Goal: Task Accomplishment & Management: Use online tool/utility

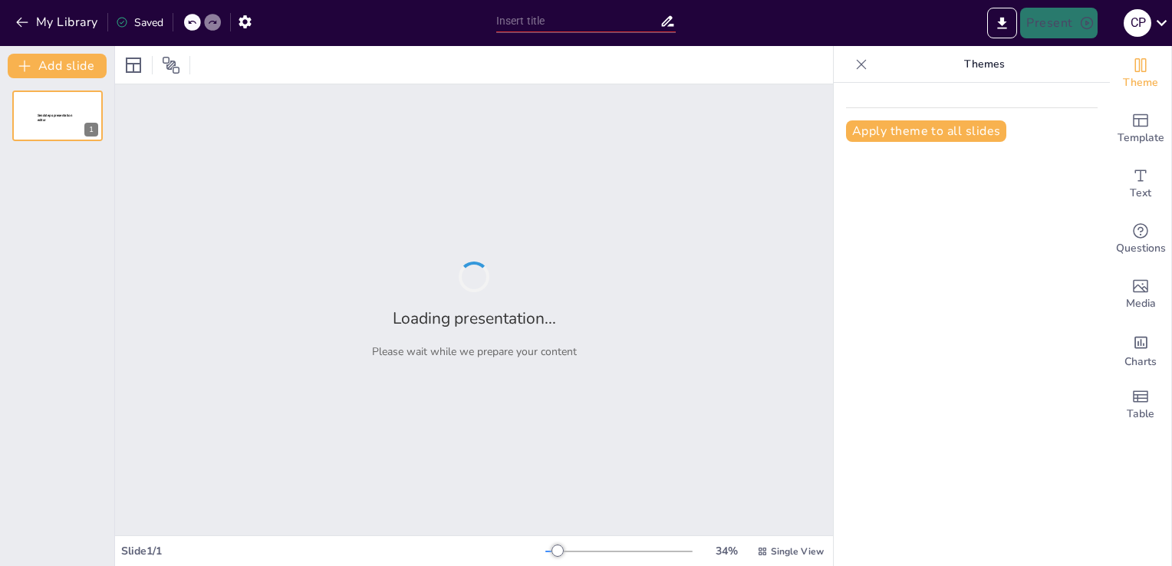
type input "Cultura Ambiental: Reflexiones y Retos en la Educación Superior"
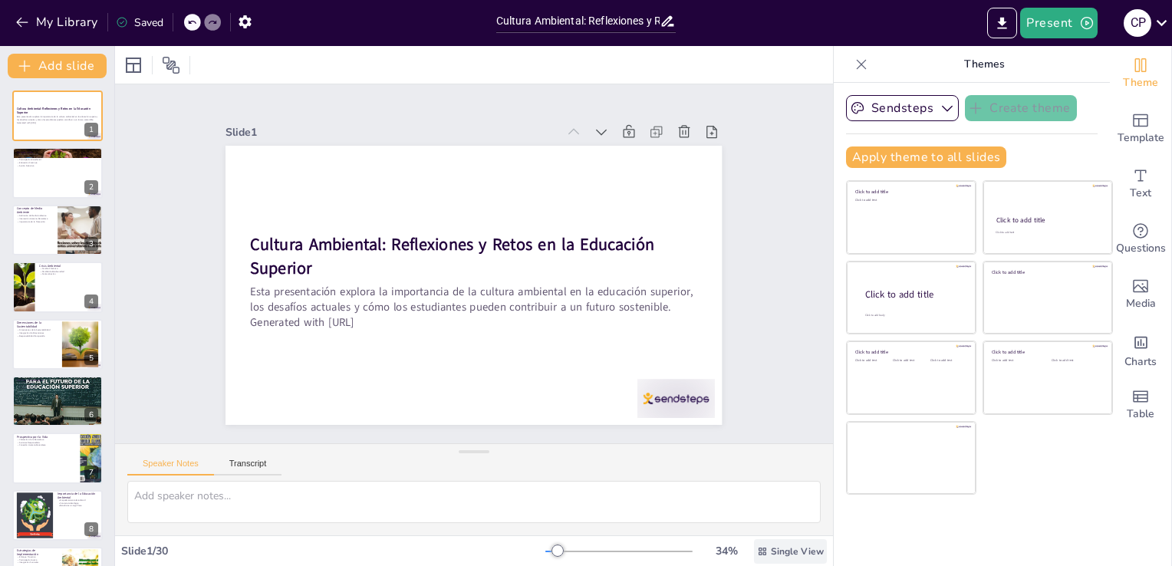
checkbox input "true"
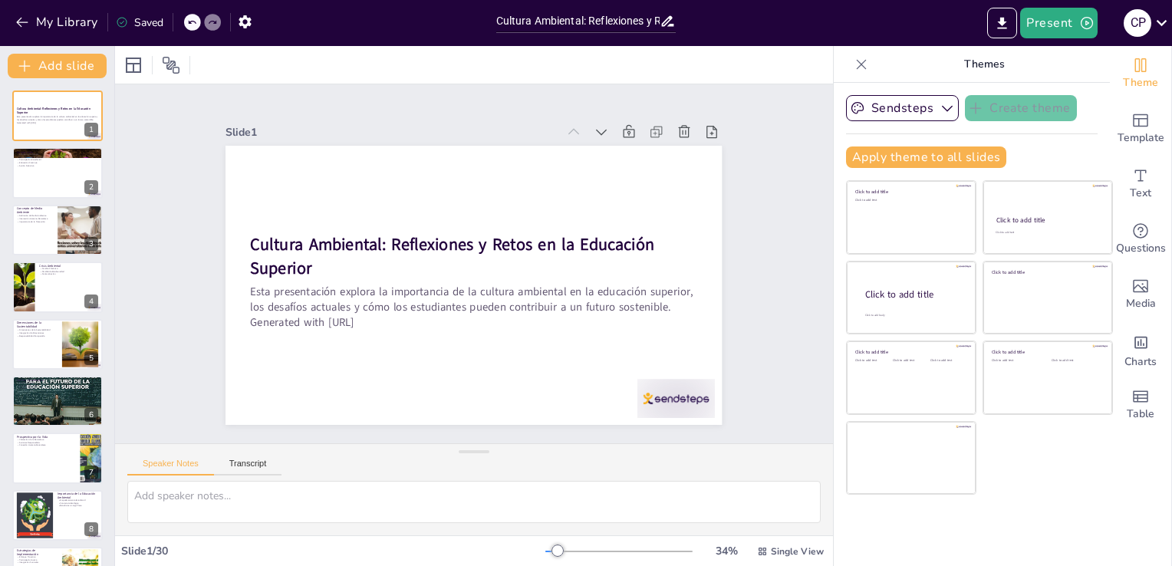
checkbox input "true"
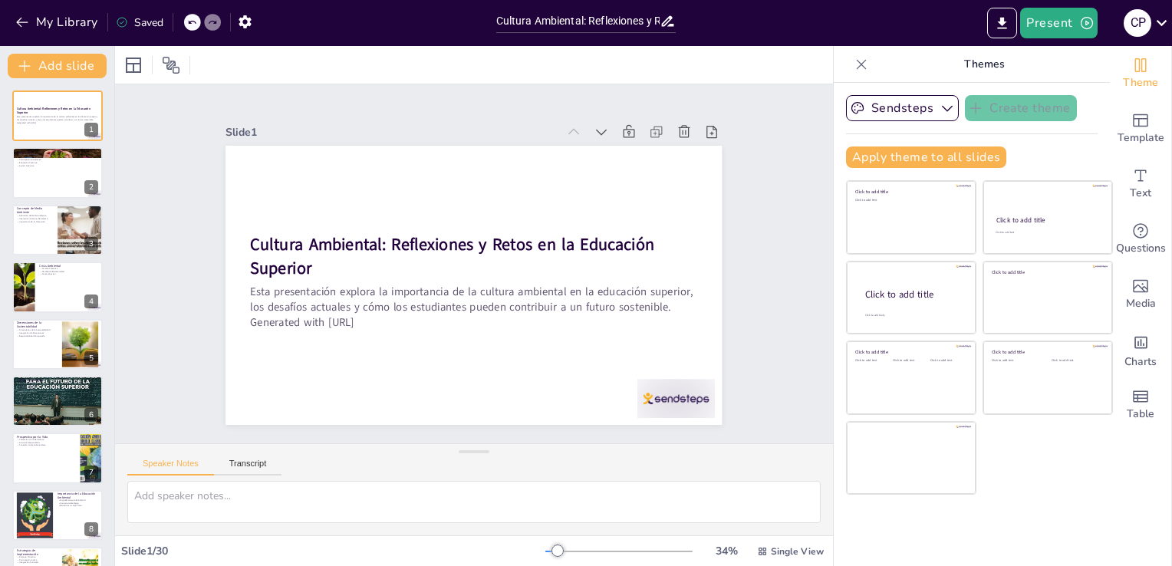
checkbox input "true"
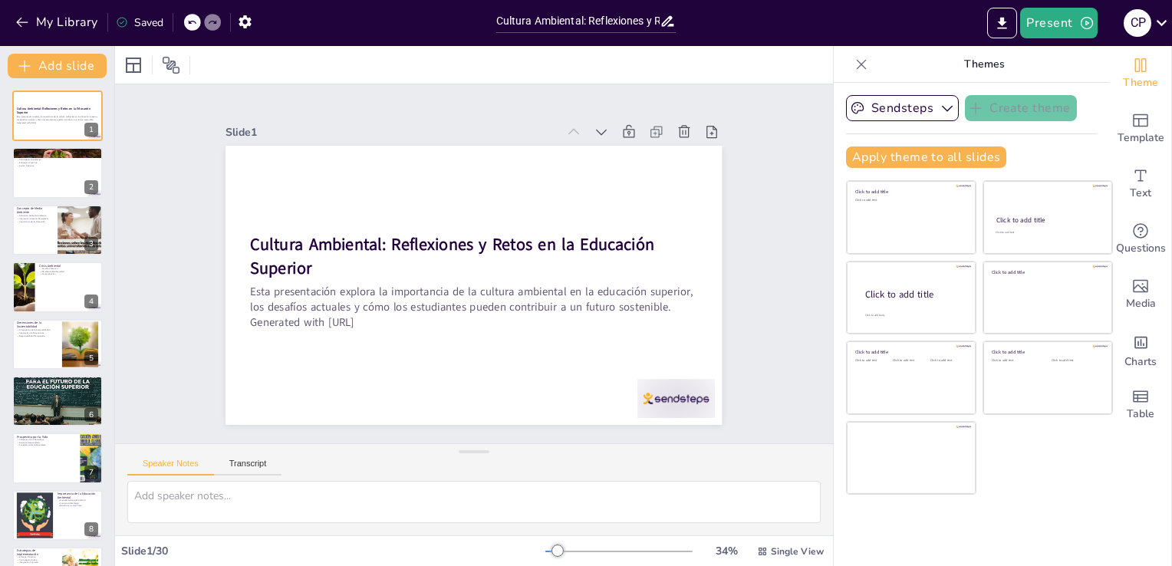
checkbox input "true"
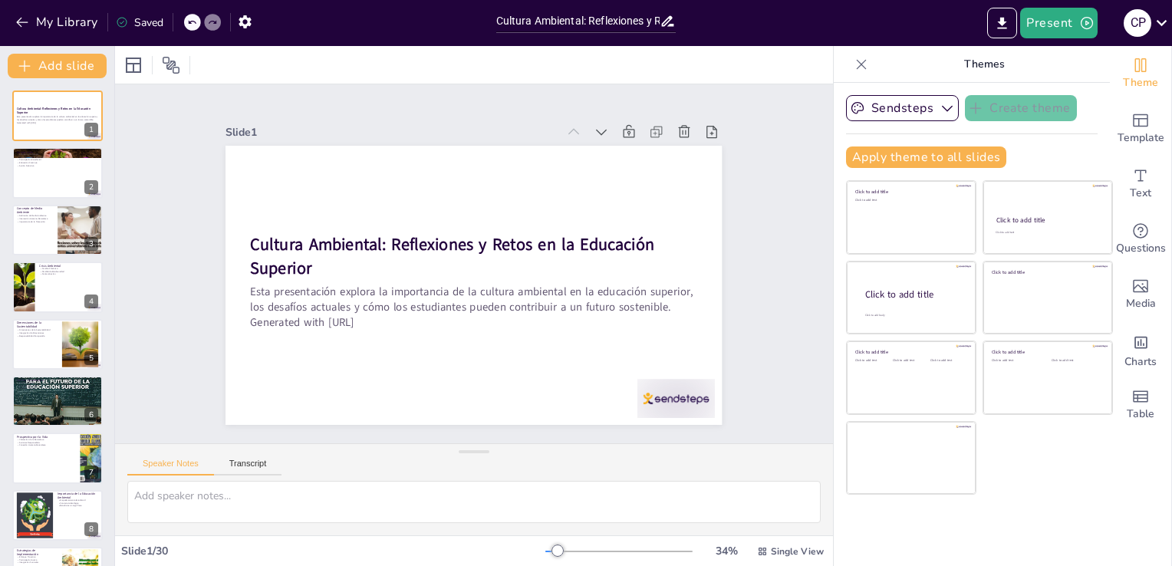
checkbox input "true"
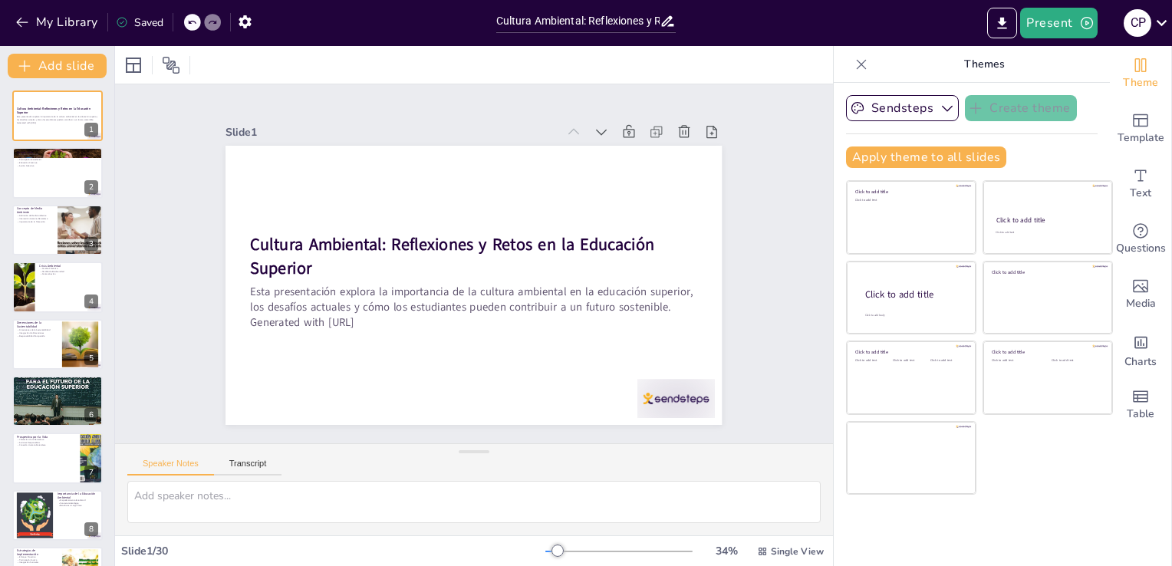
checkbox input "true"
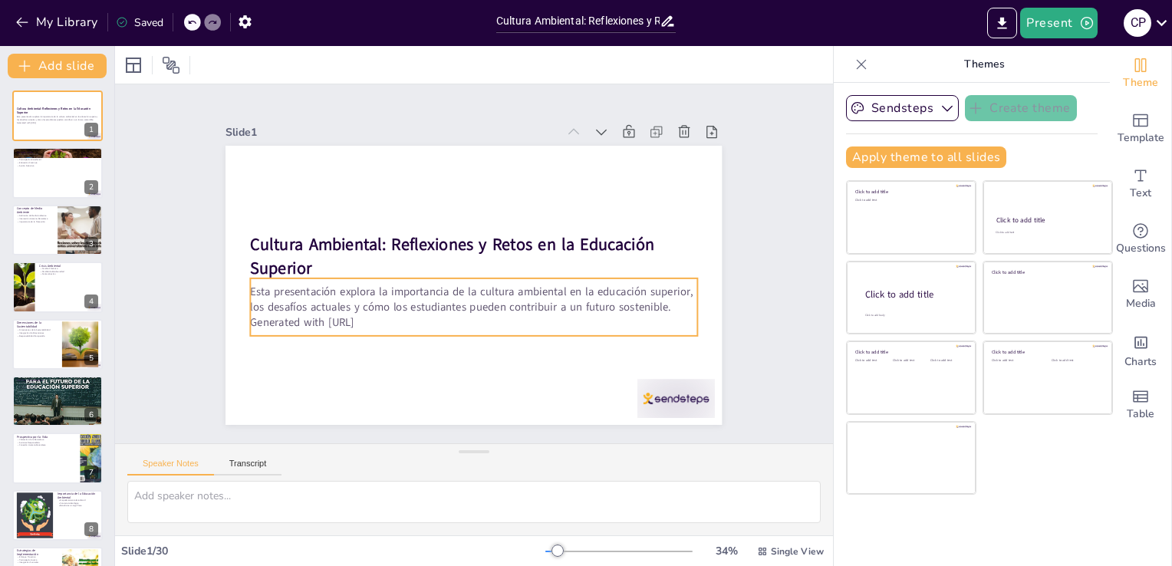
checkbox input "true"
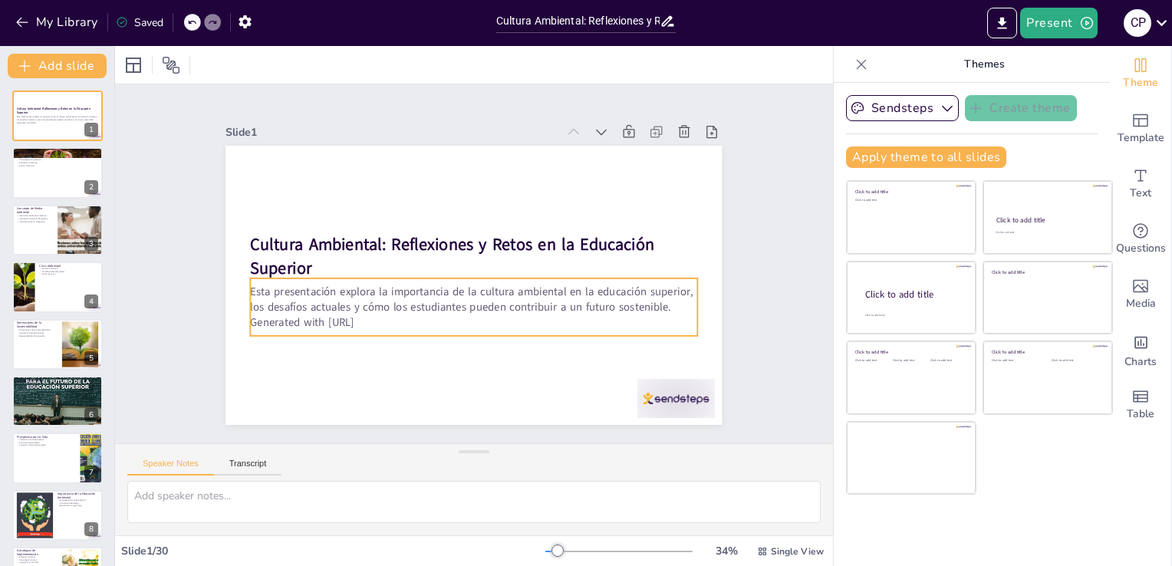
checkbox input "true"
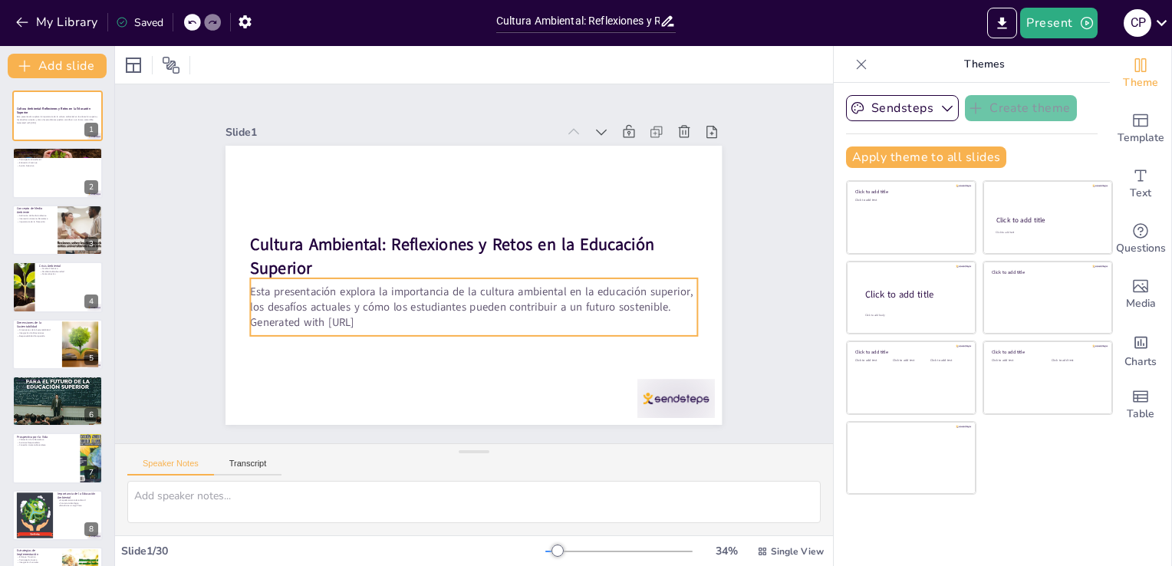
checkbox input "true"
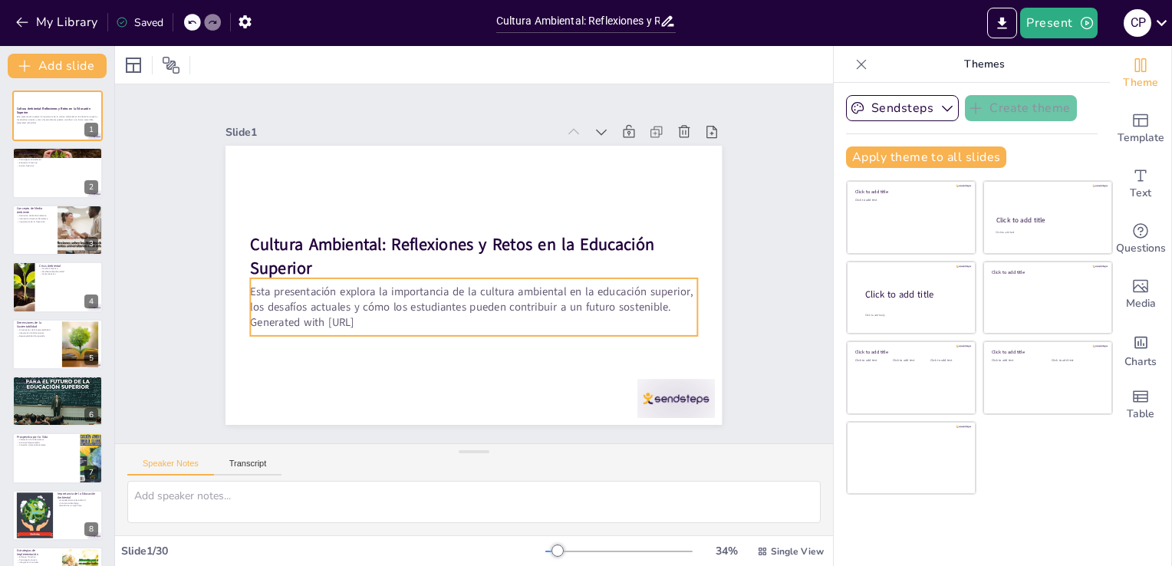
checkbox input "true"
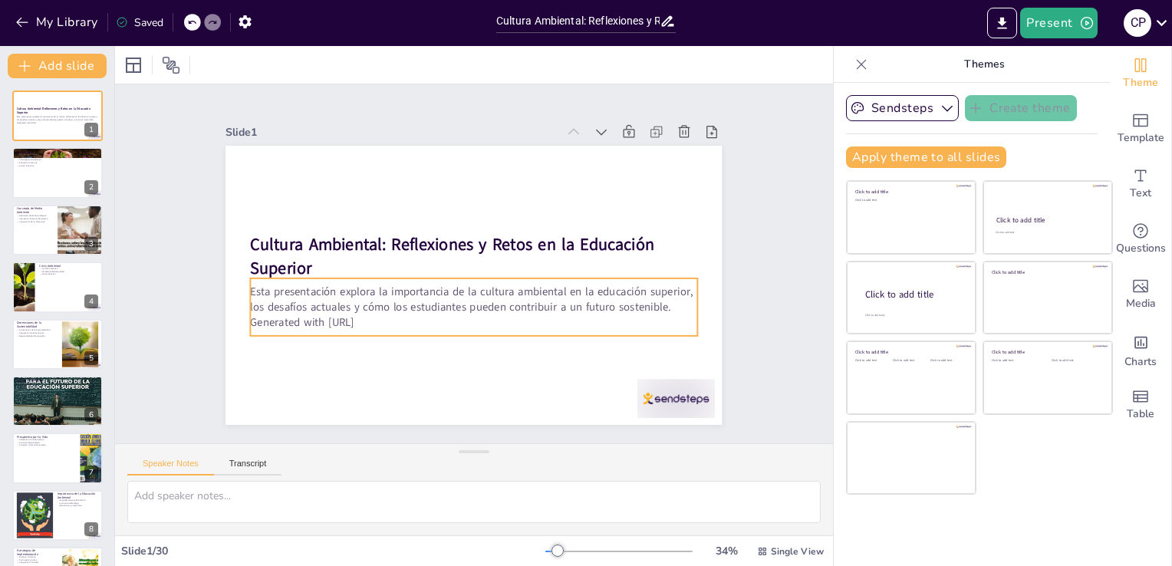
checkbox input "true"
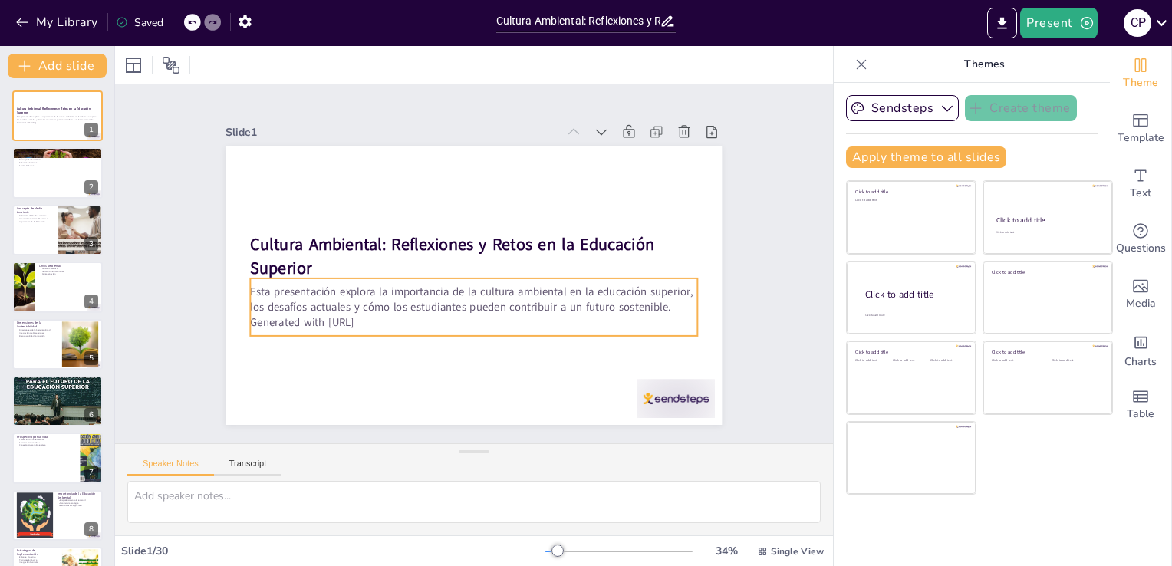
checkbox input "true"
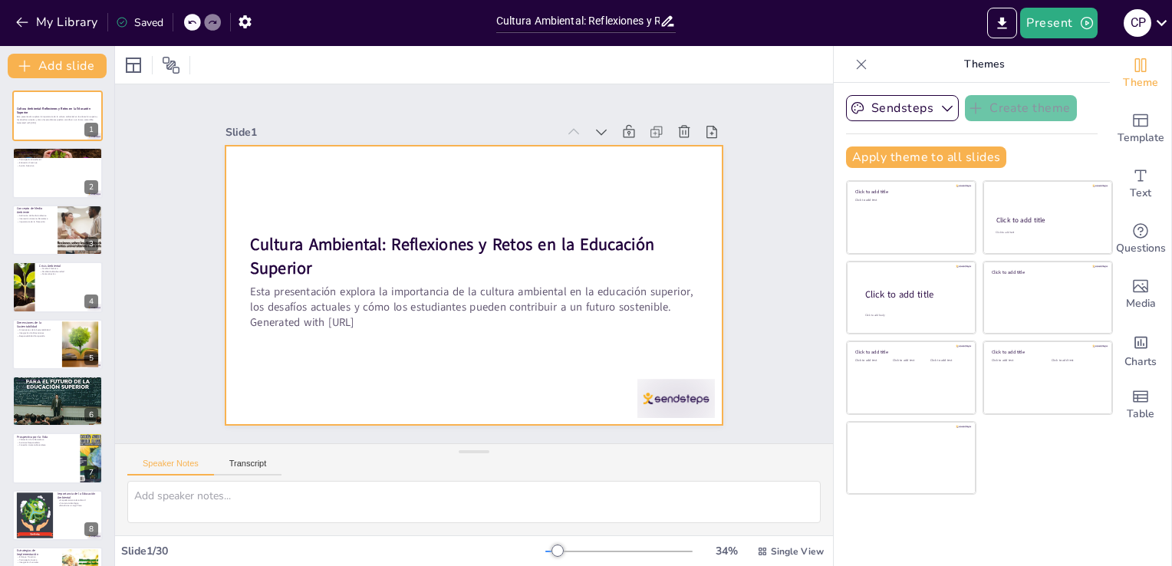
checkbox input "true"
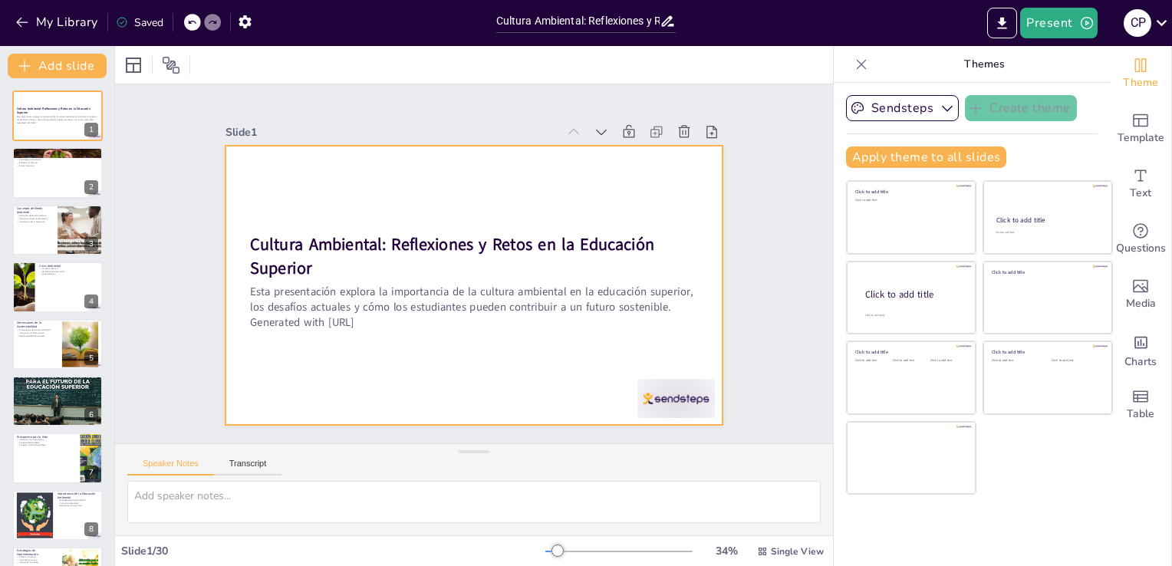
checkbox input "true"
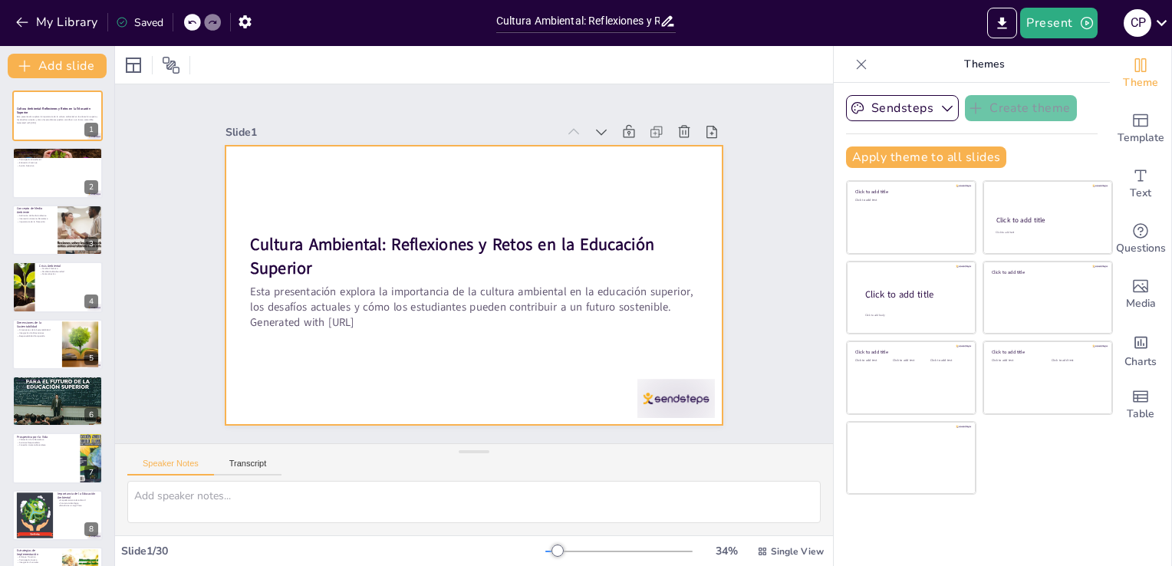
checkbox input "true"
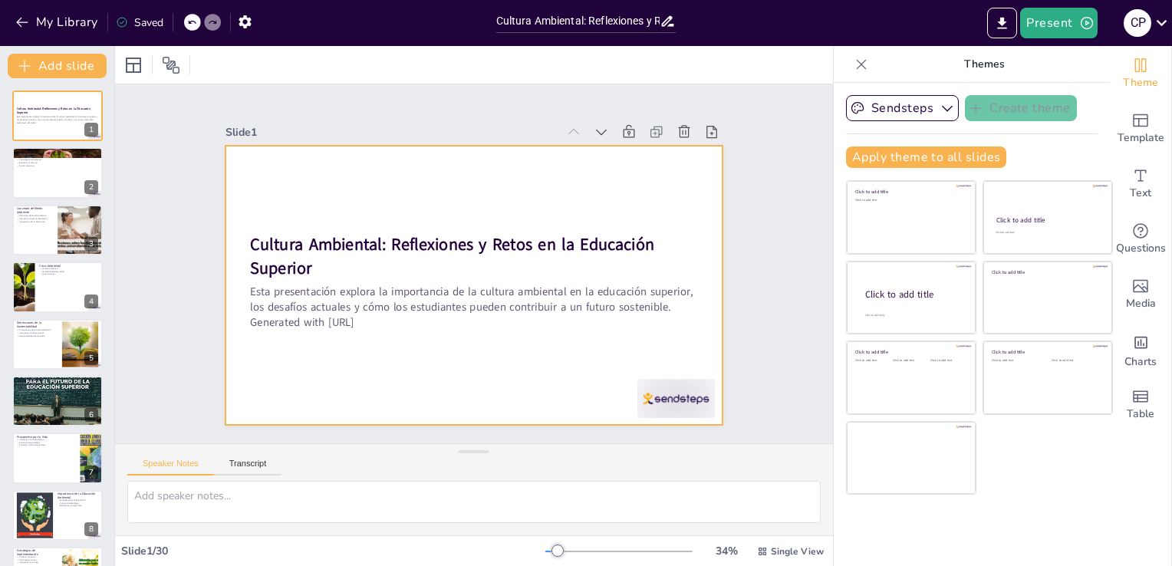
checkbox input "true"
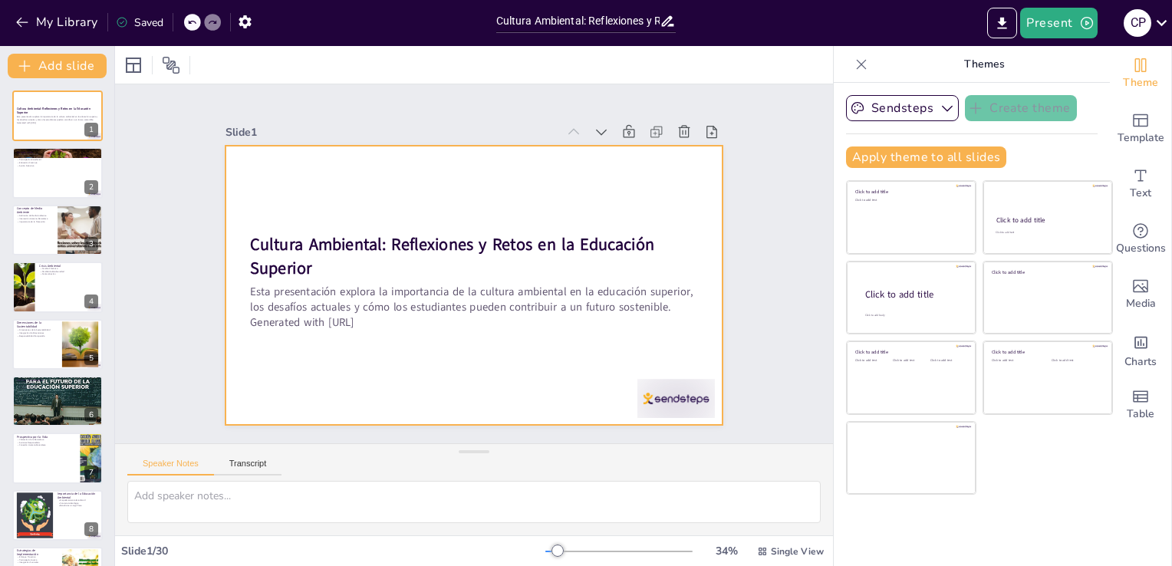
checkbox input "true"
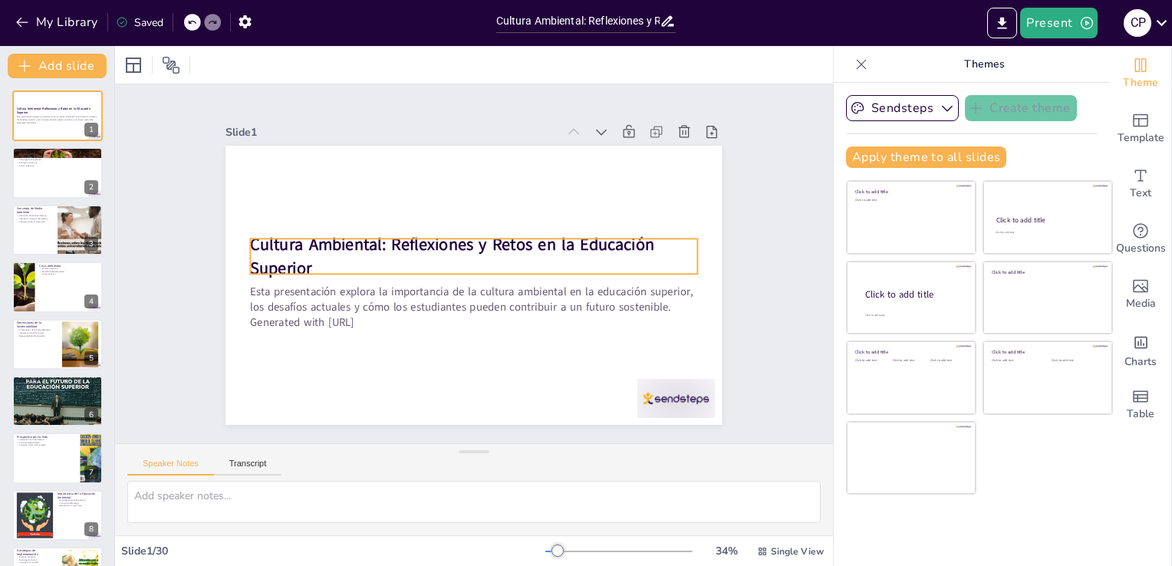
checkbox input "true"
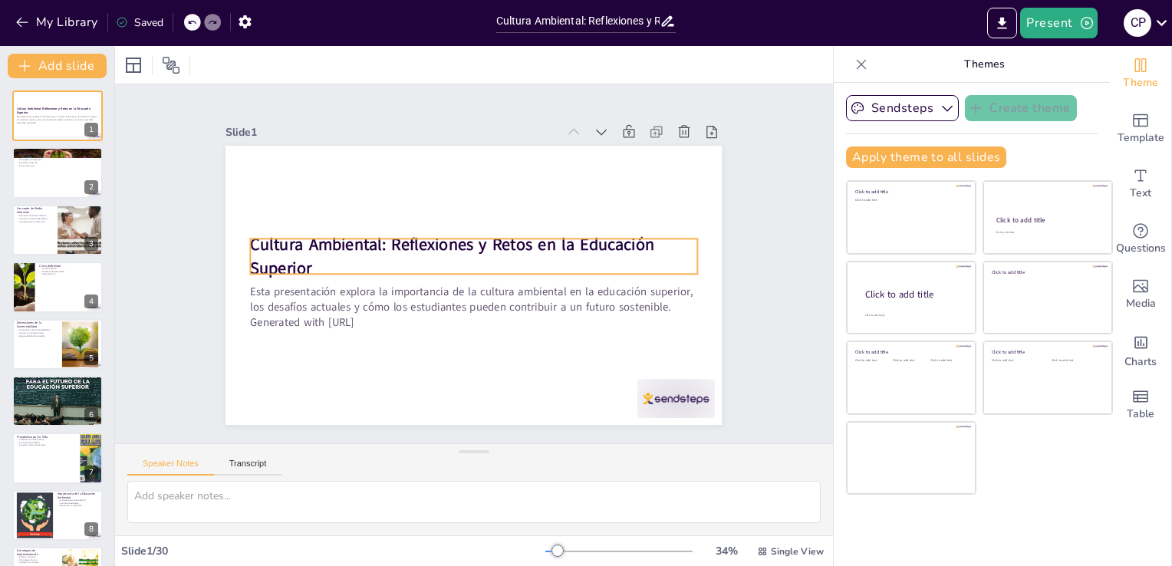
checkbox input "true"
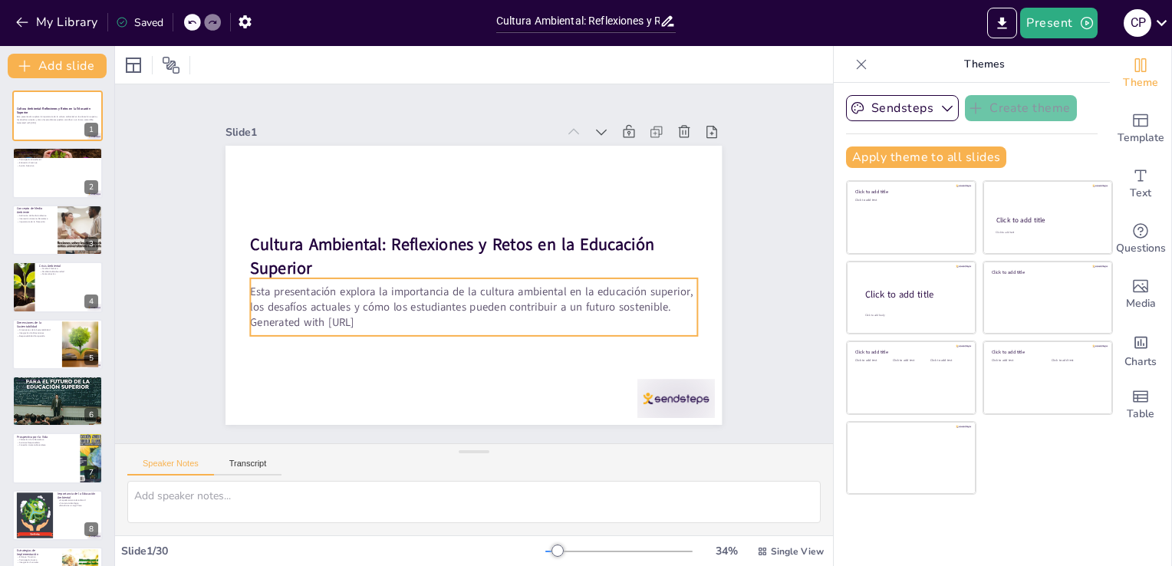
checkbox input "true"
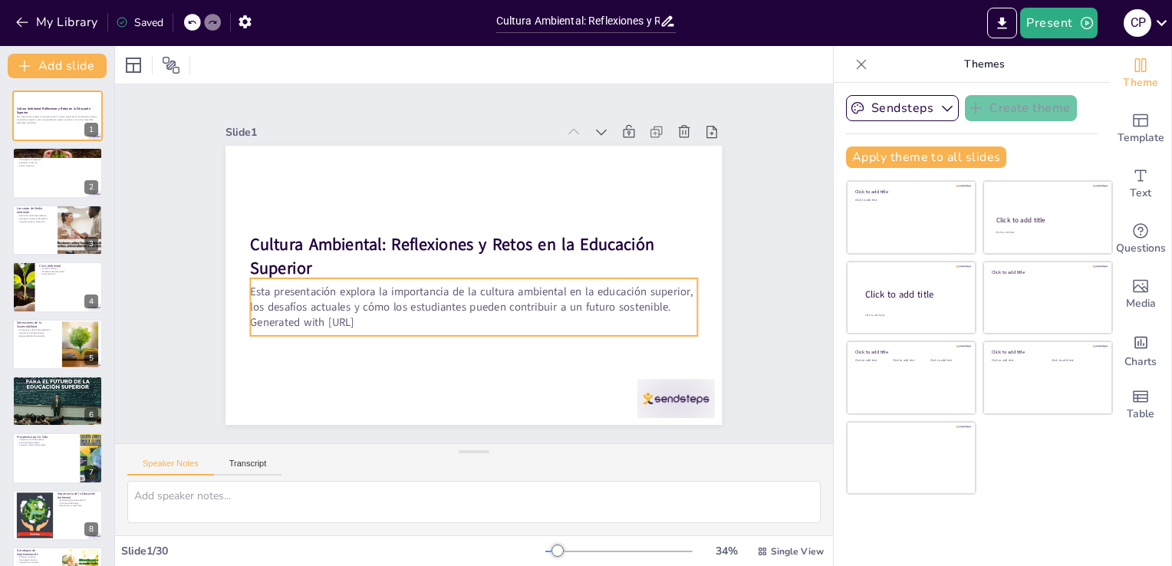
checkbox input "true"
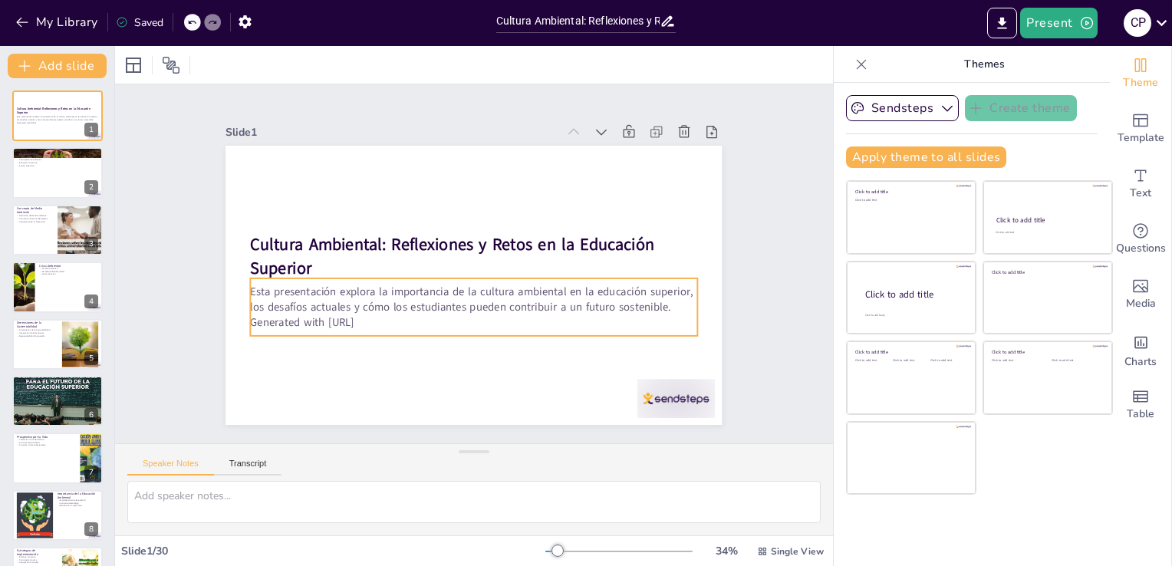
checkbox input "true"
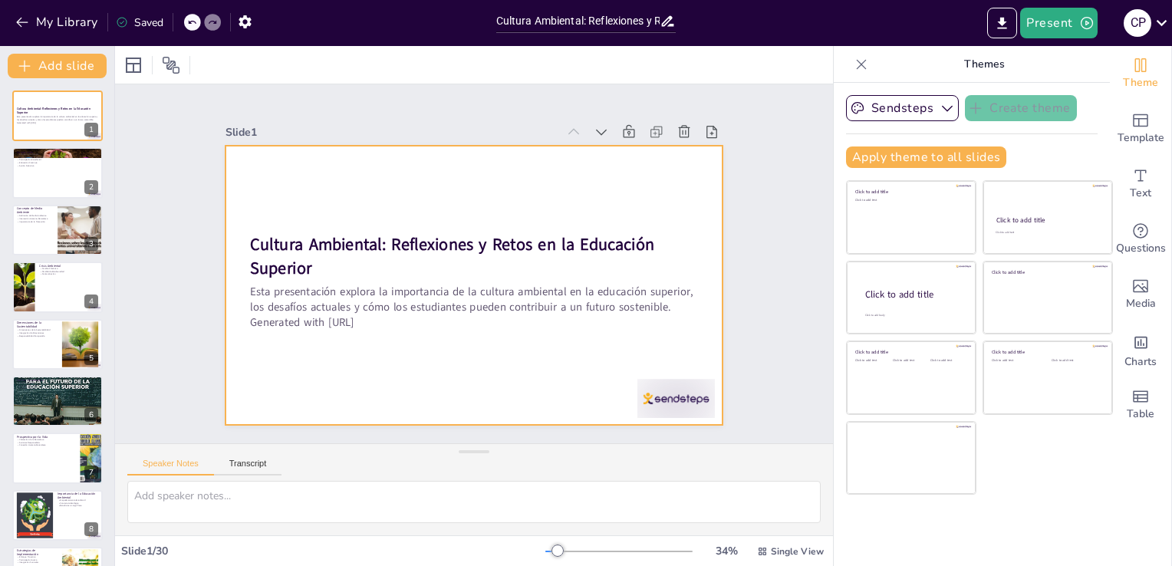
checkbox input "true"
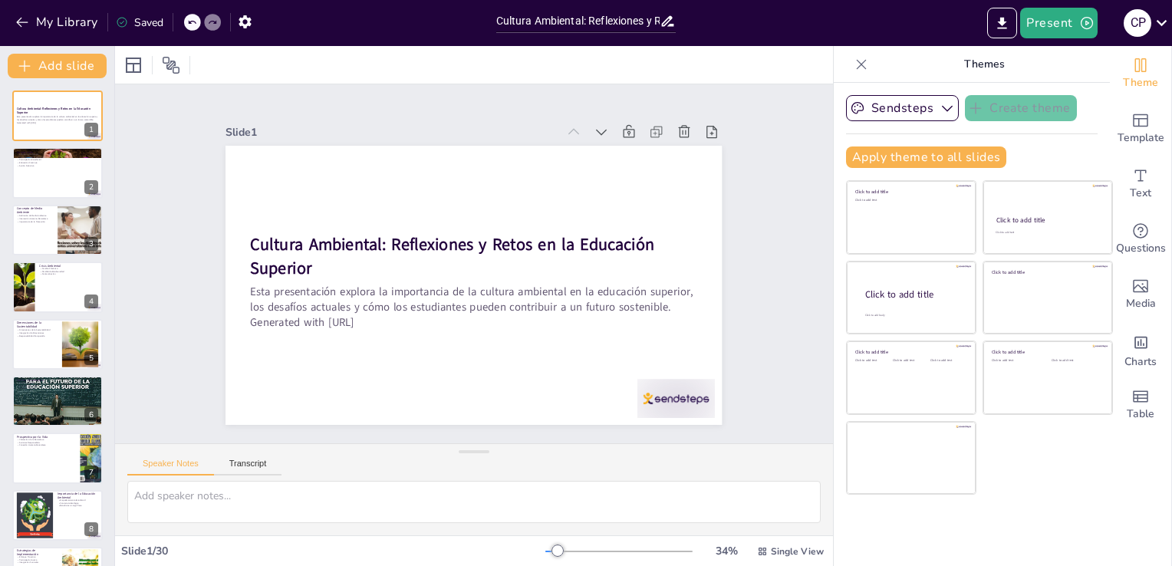
checkbox input "true"
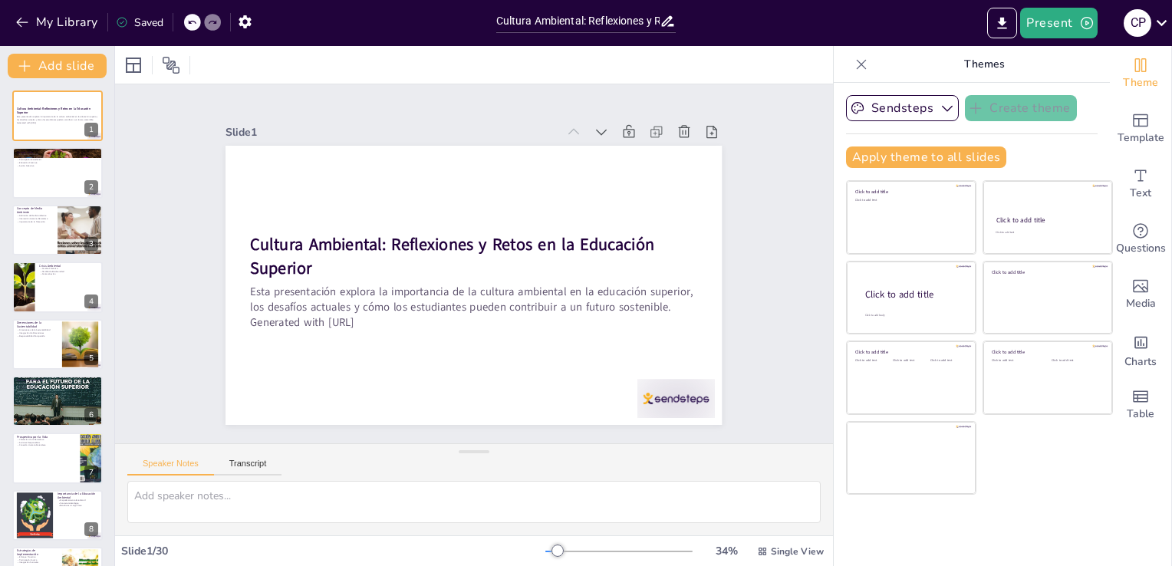
checkbox input "true"
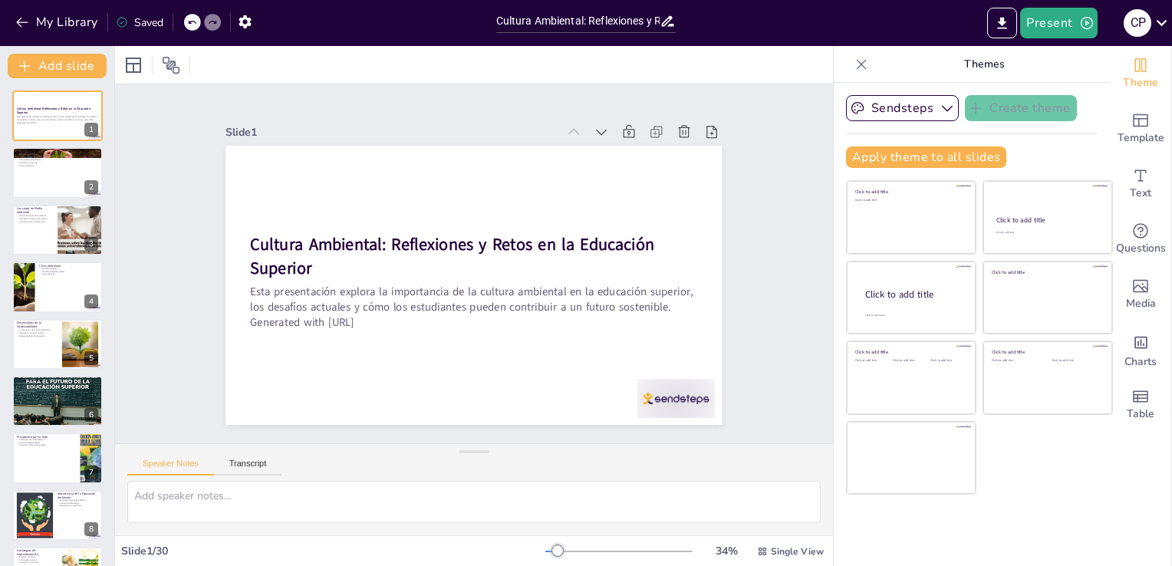
checkbox input "true"
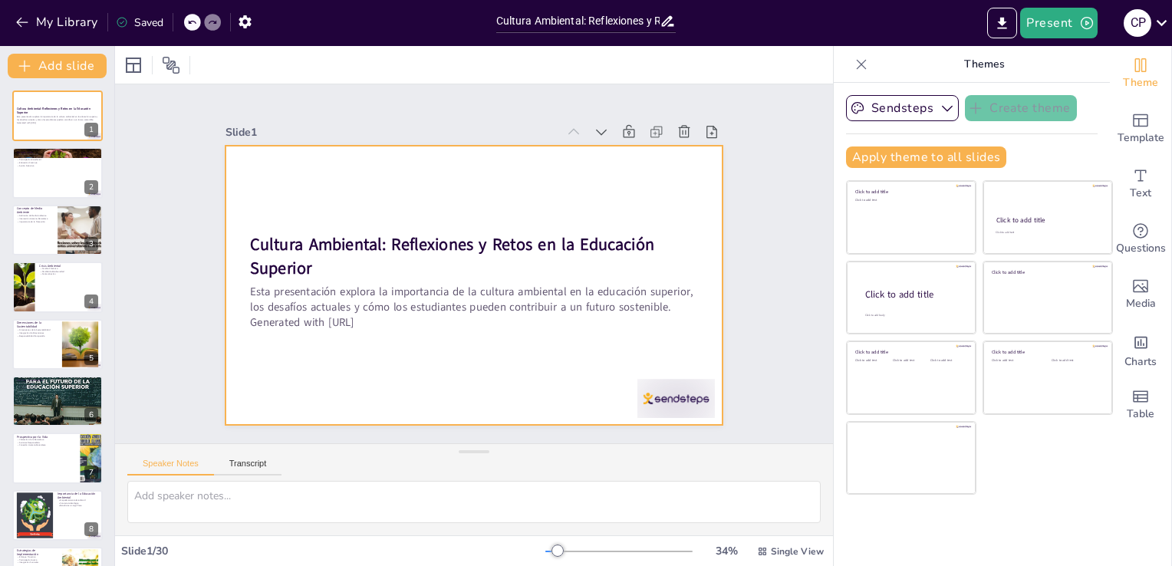
checkbox input "true"
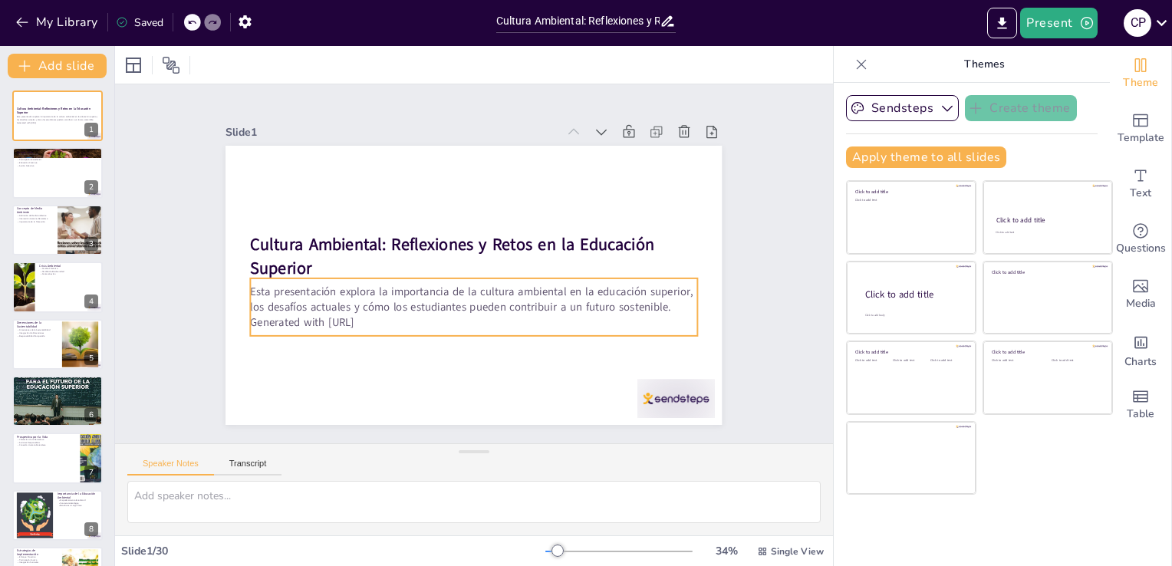
checkbox input "true"
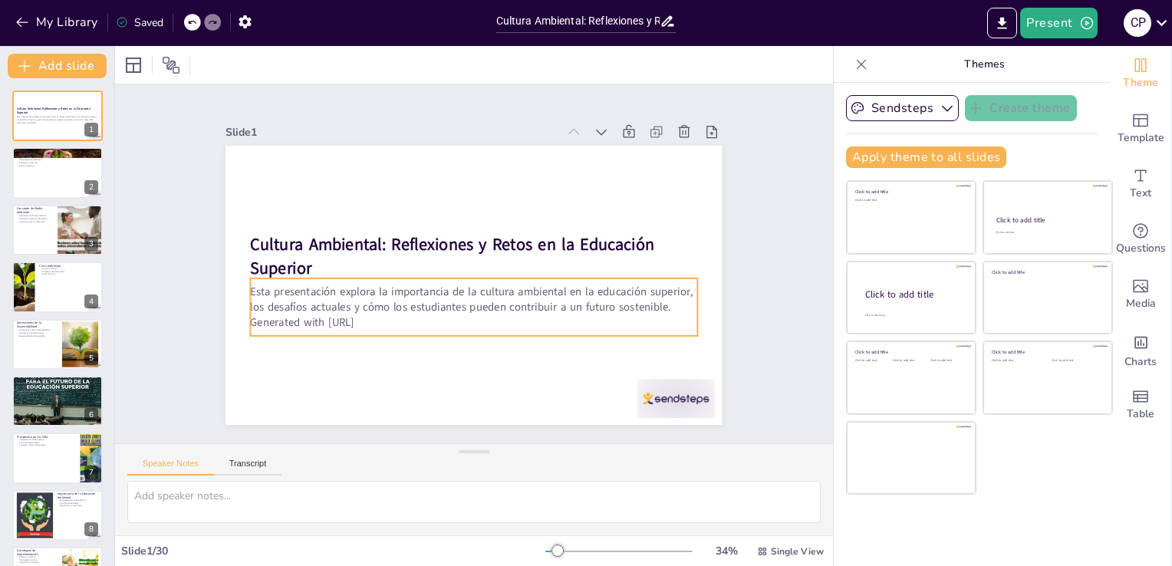
checkbox input "true"
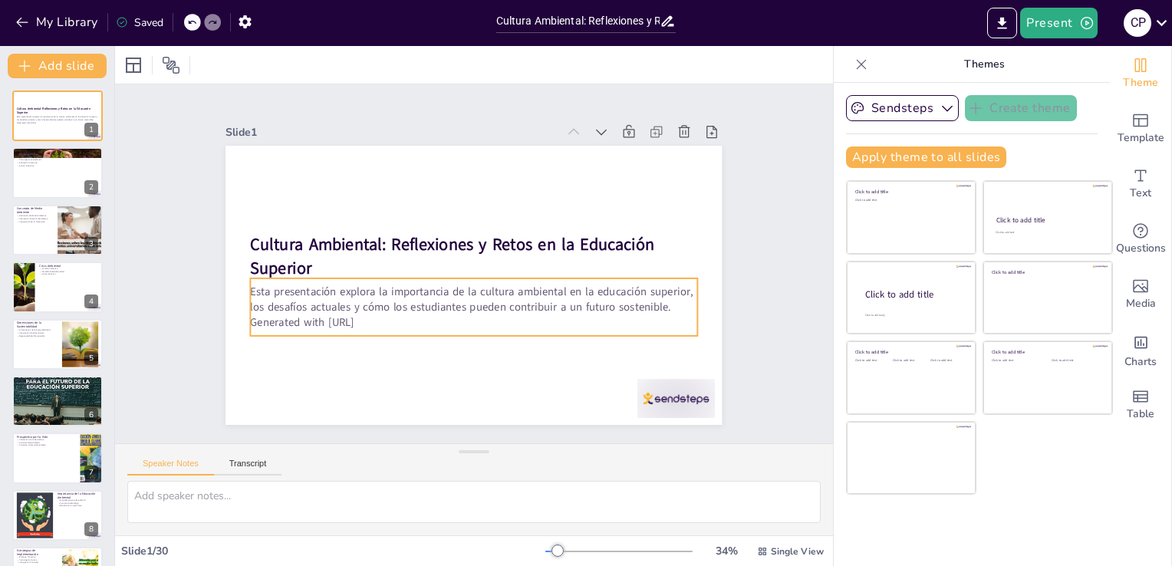
checkbox input "true"
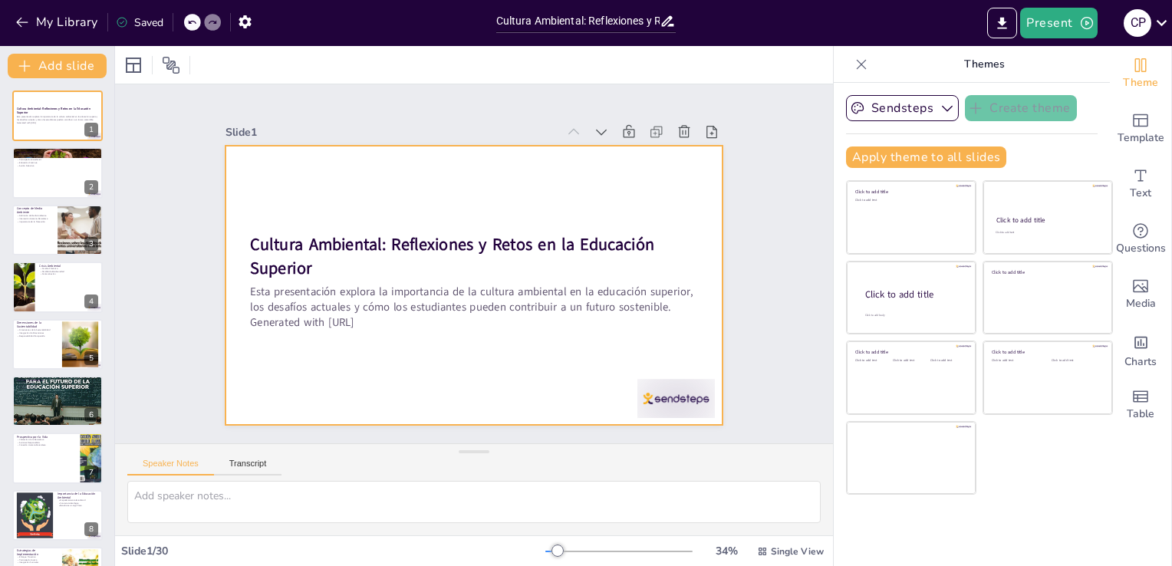
checkbox input "true"
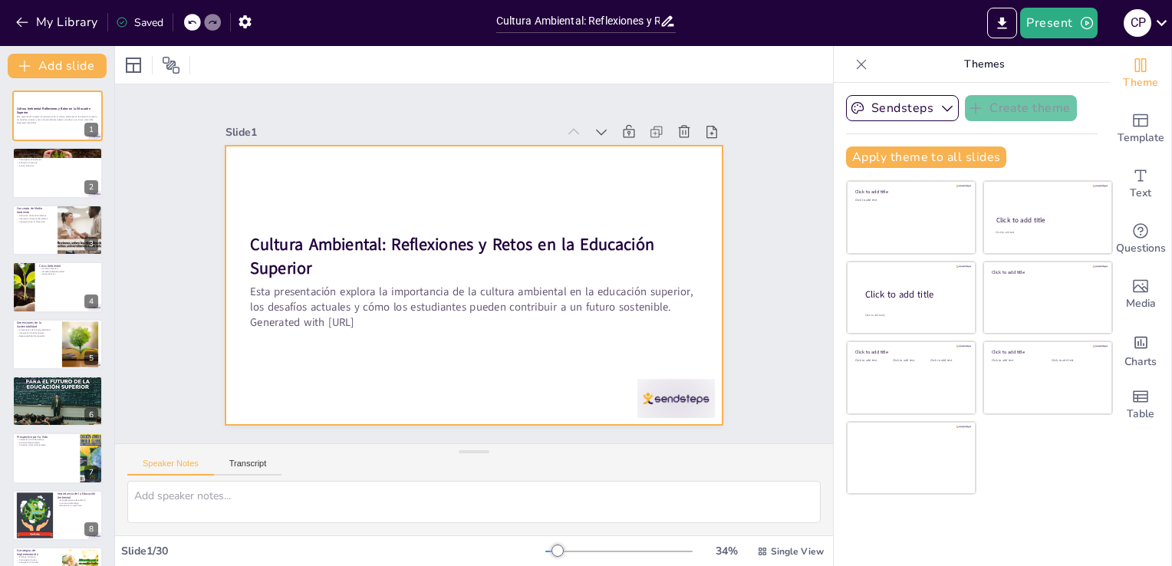
checkbox input "true"
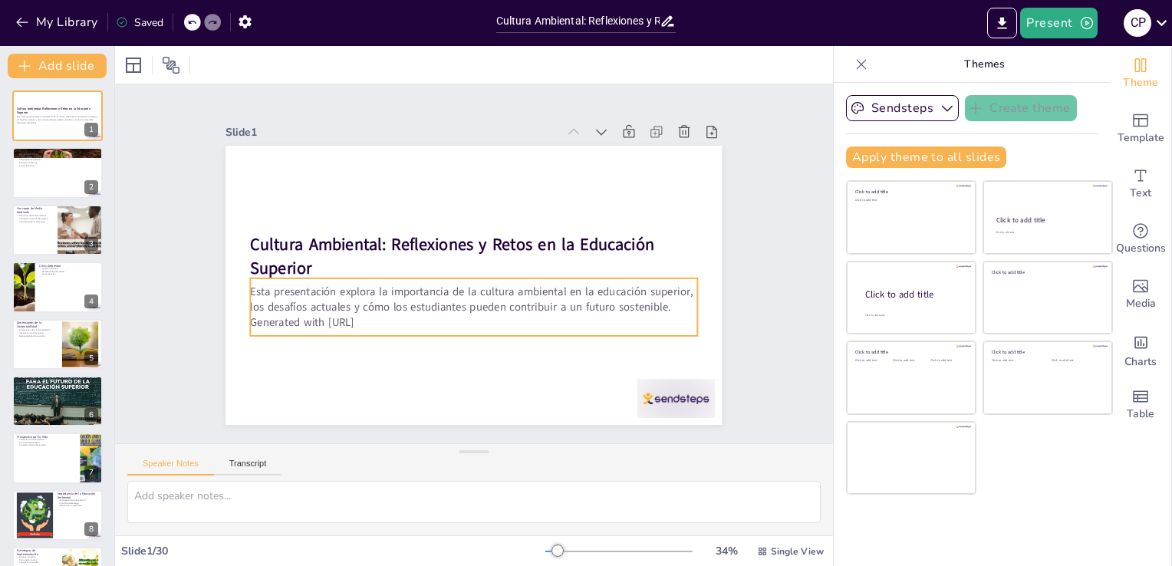
checkbox input "true"
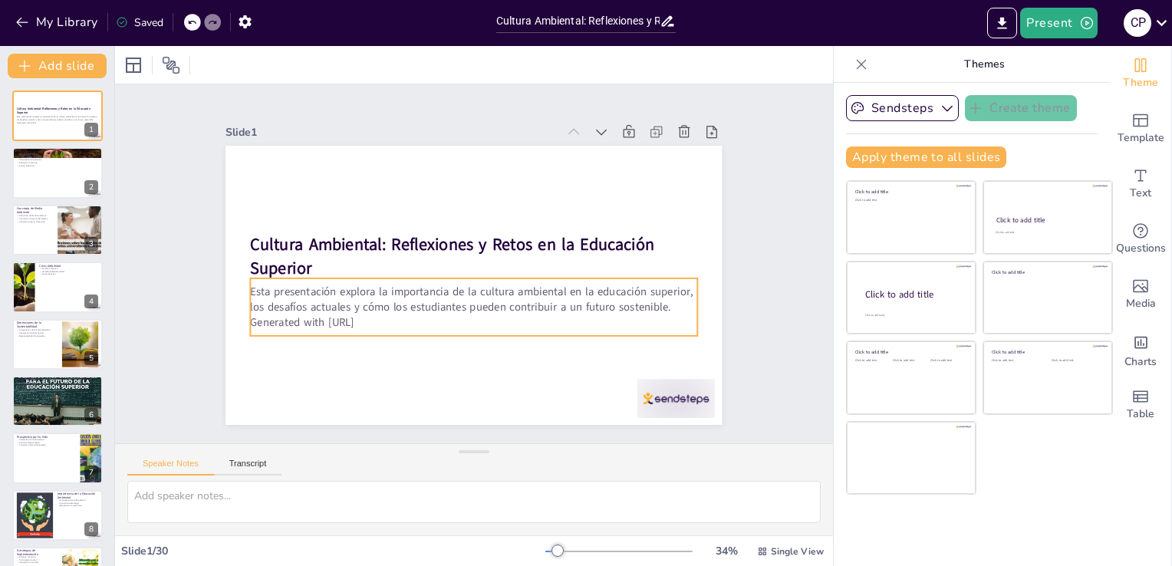
checkbox input "true"
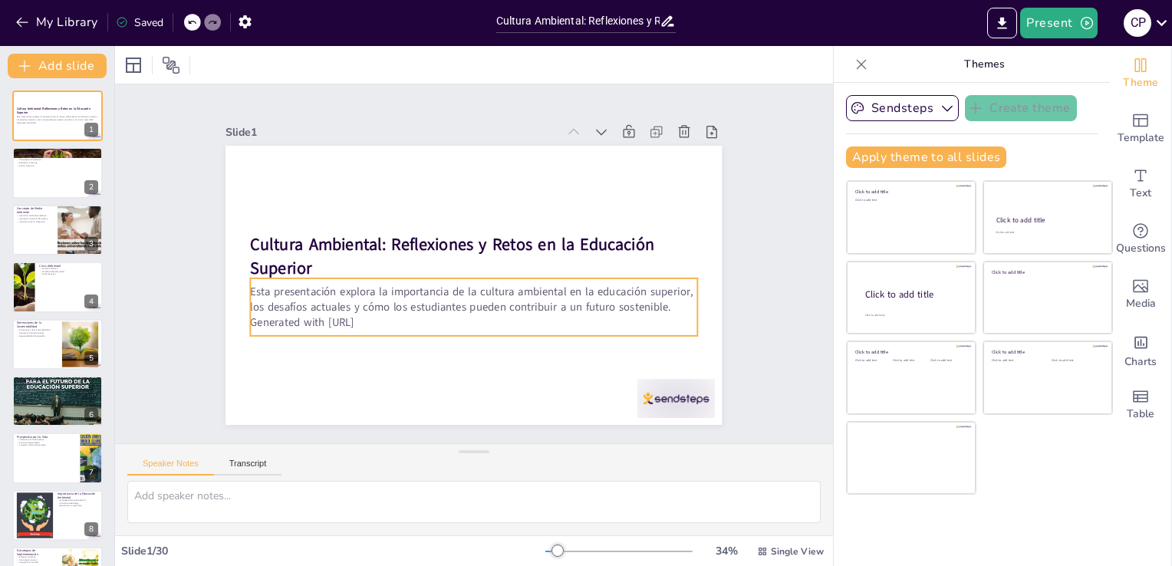
checkbox input "true"
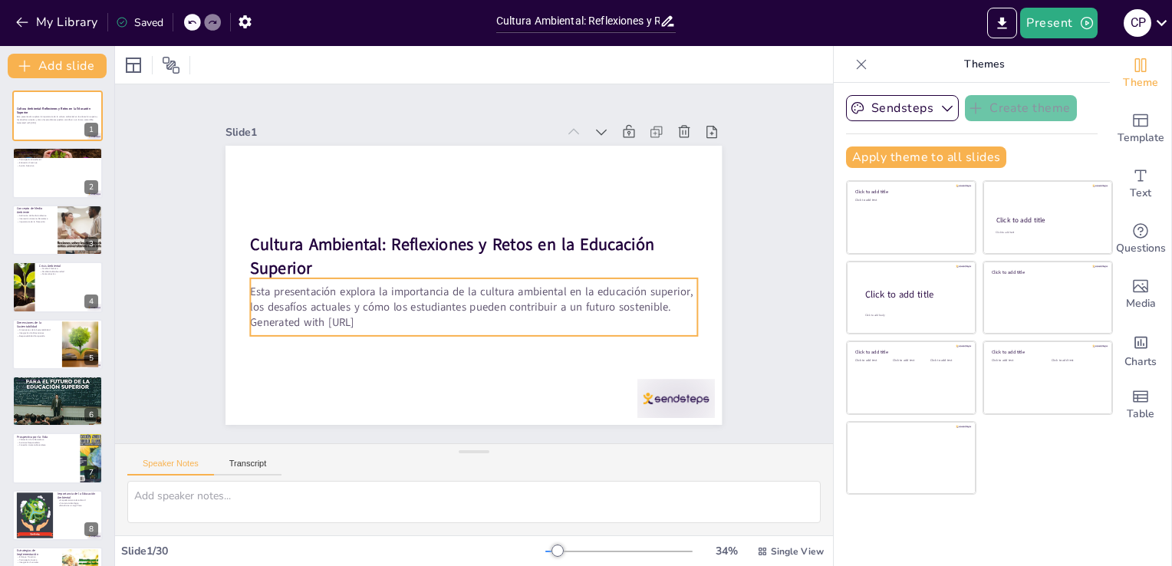
checkbox input "true"
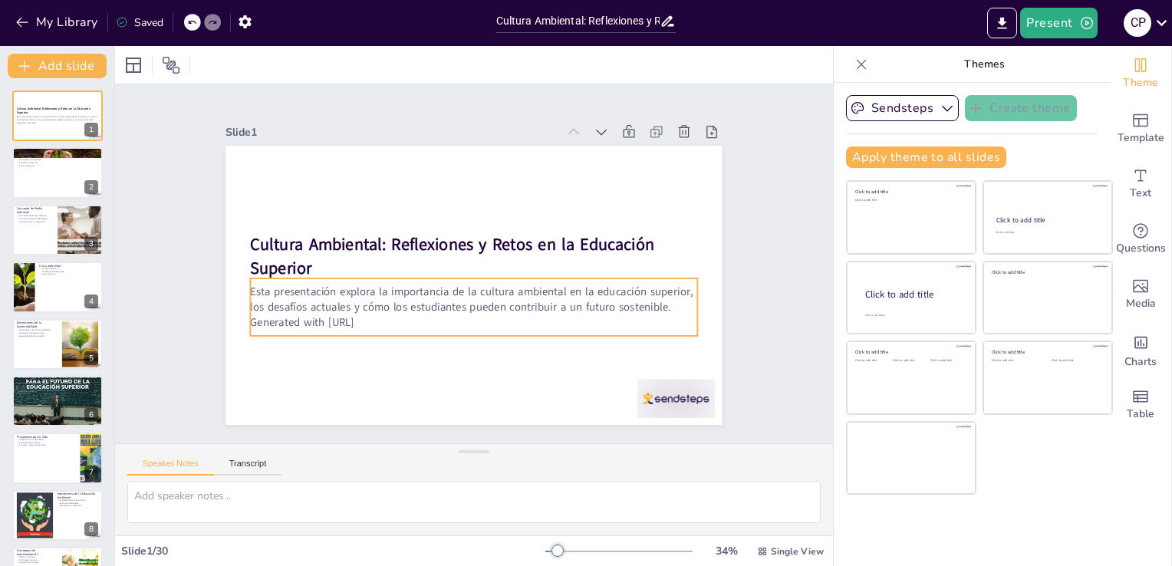
checkbox input "true"
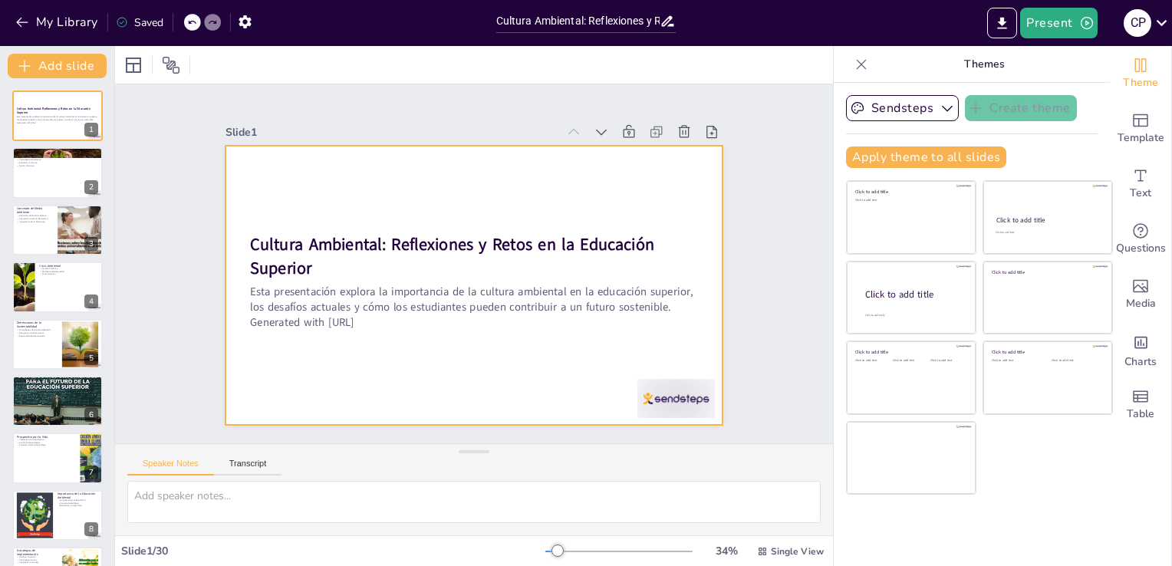
checkbox input "true"
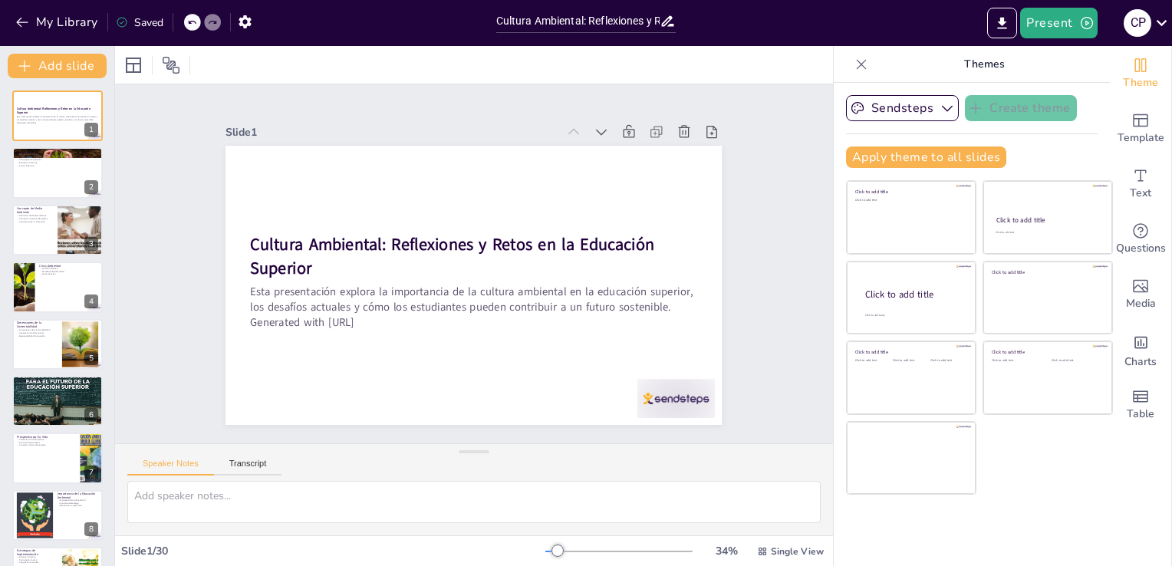
checkbox input "true"
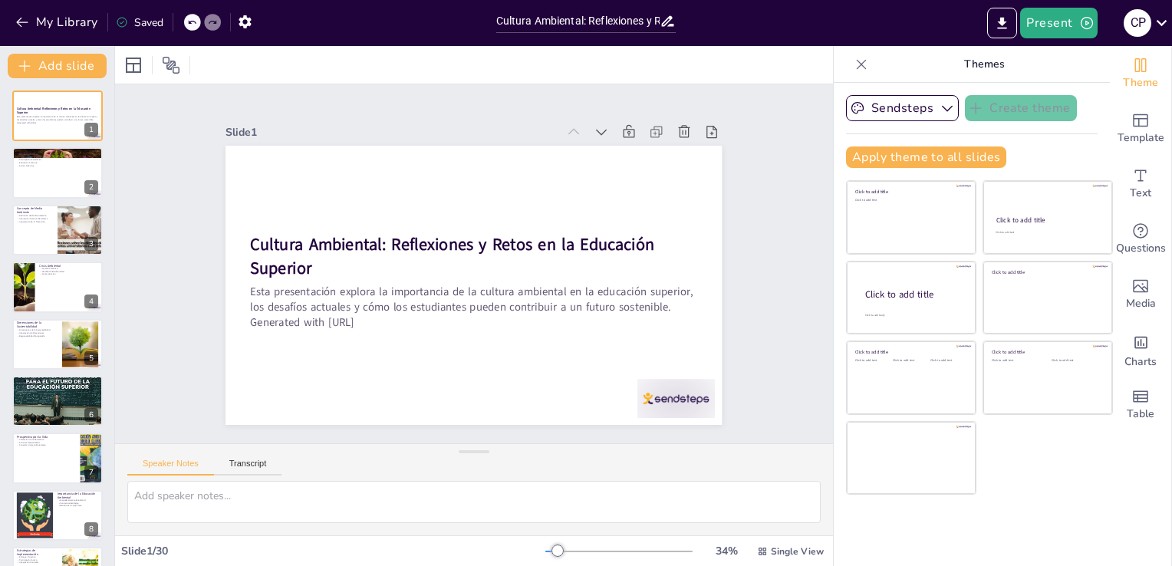
checkbox input "true"
click at [44, 179] on div at bounding box center [58, 173] width 92 height 52
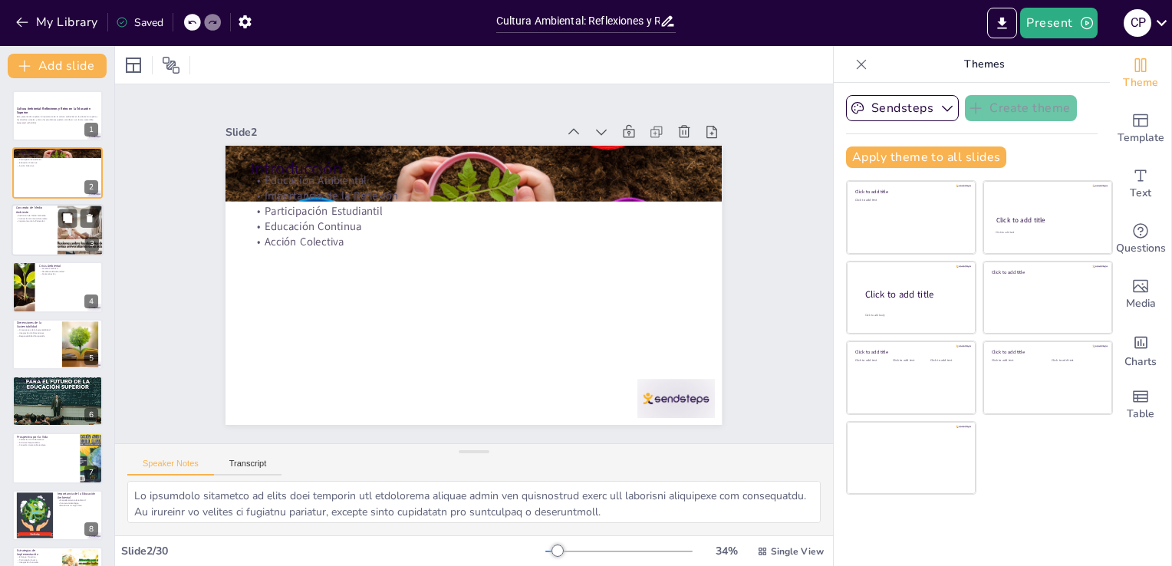
click at [15, 219] on div at bounding box center [58, 230] width 92 height 52
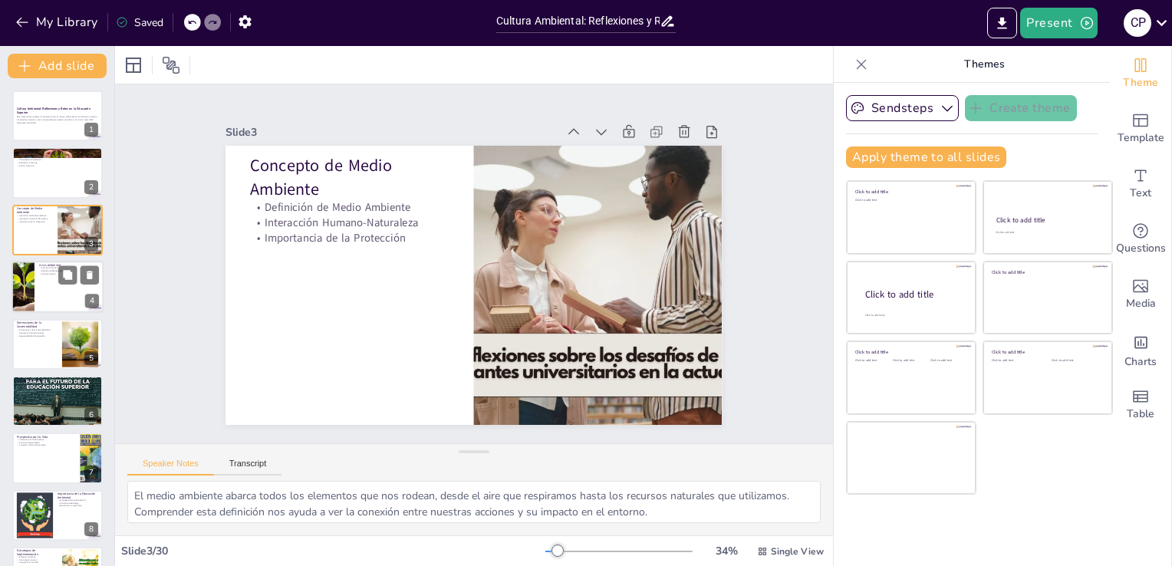
click at [40, 273] on p "Contaminación" at bounding box center [69, 274] width 60 height 3
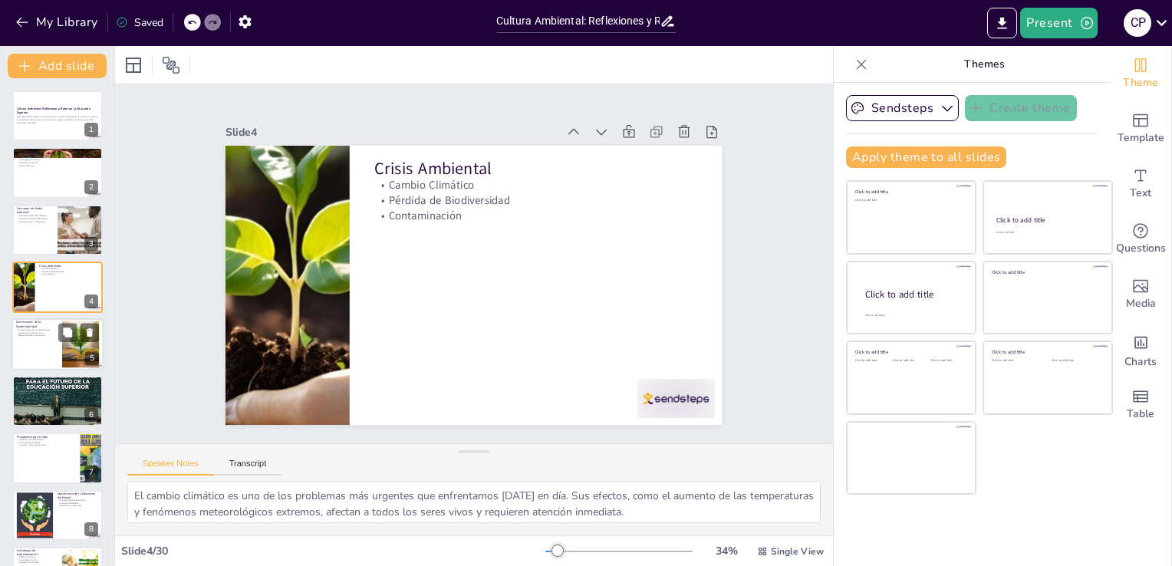
click at [37, 324] on p "Dimensiones de la Sustentabilidad" at bounding box center [36, 324] width 41 height 8
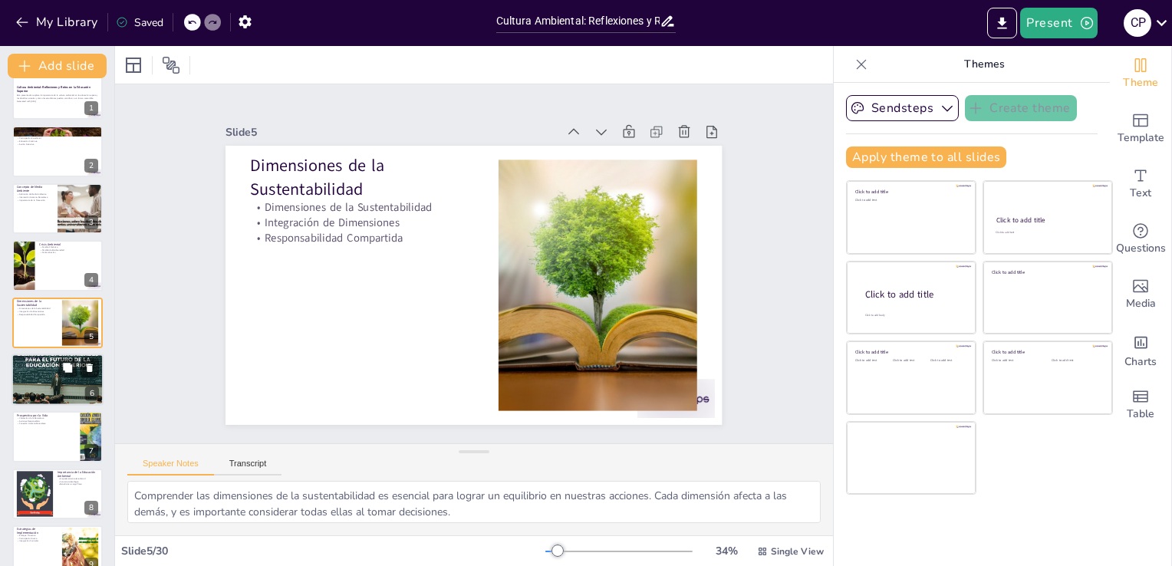
click at [41, 373] on div at bounding box center [58, 379] width 92 height 123
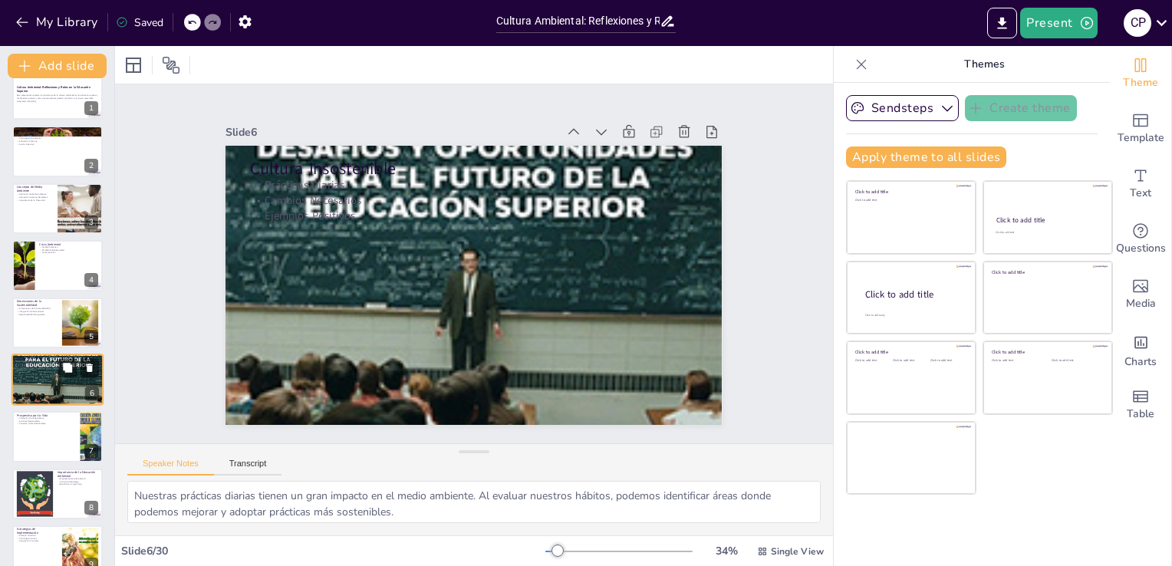
scroll to position [79, 0]
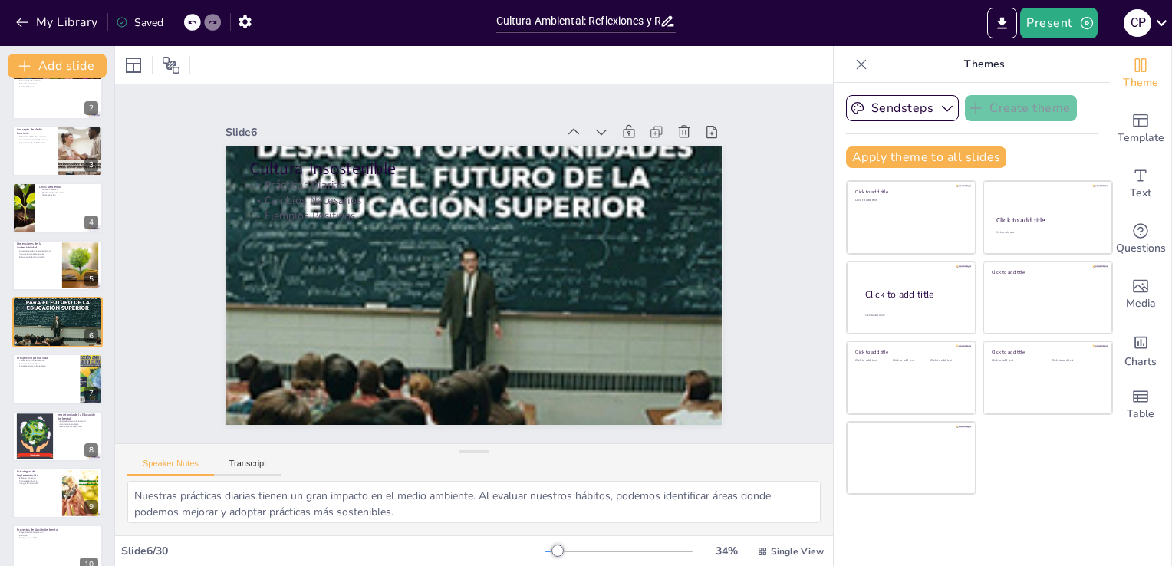
click at [50, 384] on div at bounding box center [58, 380] width 92 height 52
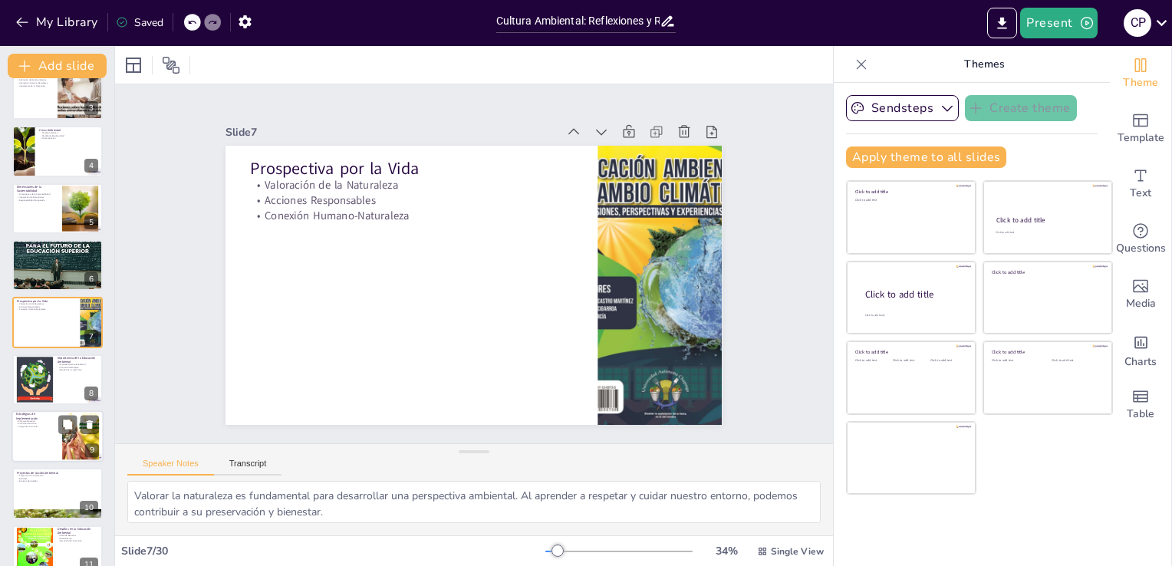
click at [44, 457] on div at bounding box center [58, 436] width 92 height 52
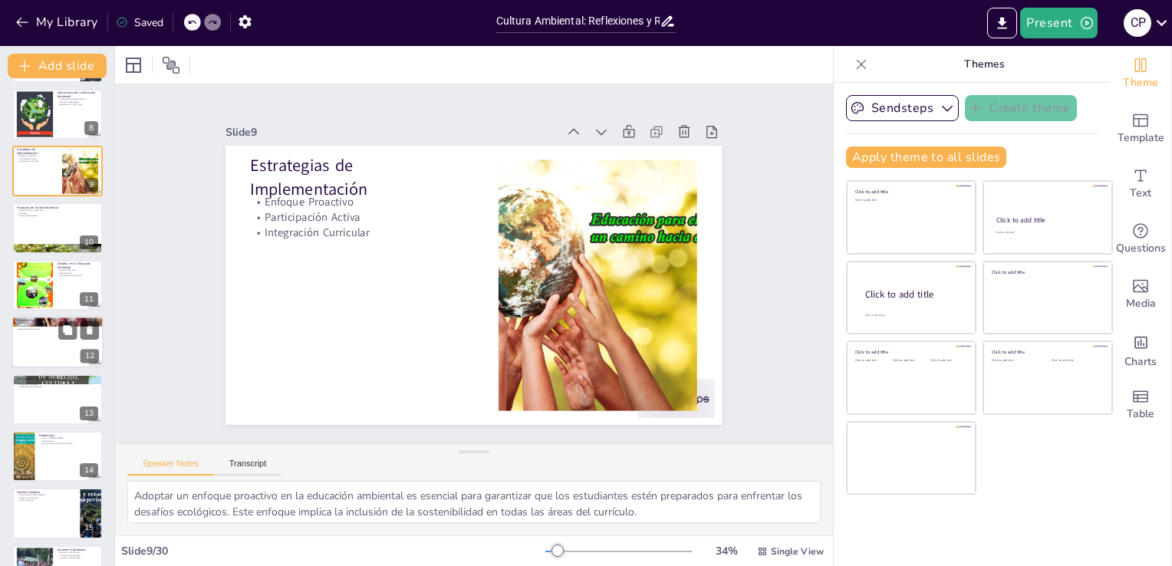
scroll to position [403, 0]
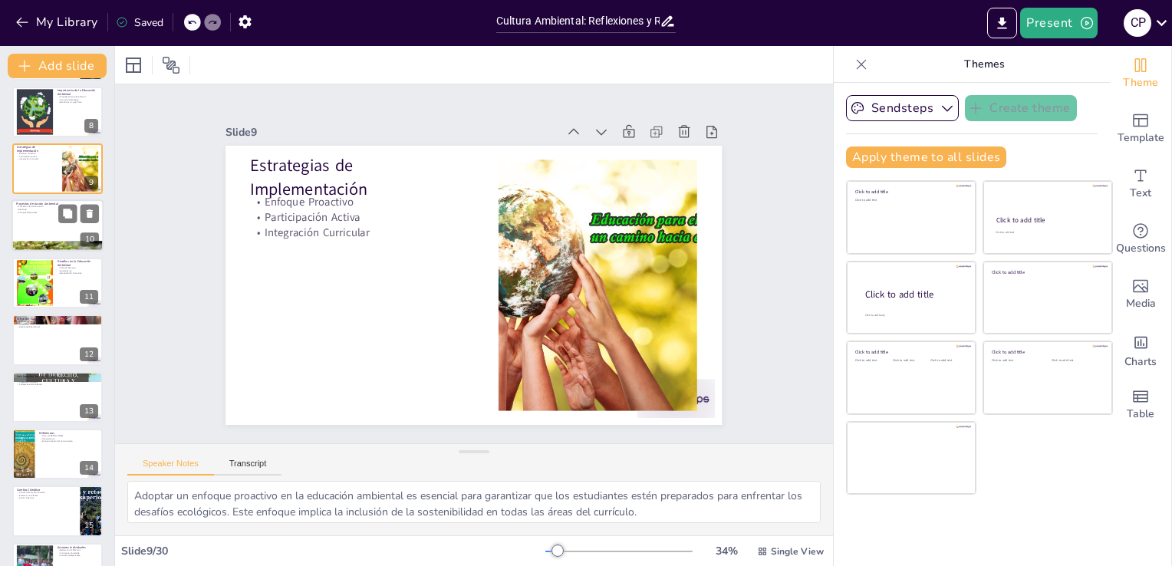
click at [67, 226] on div at bounding box center [58, 226] width 92 height 52
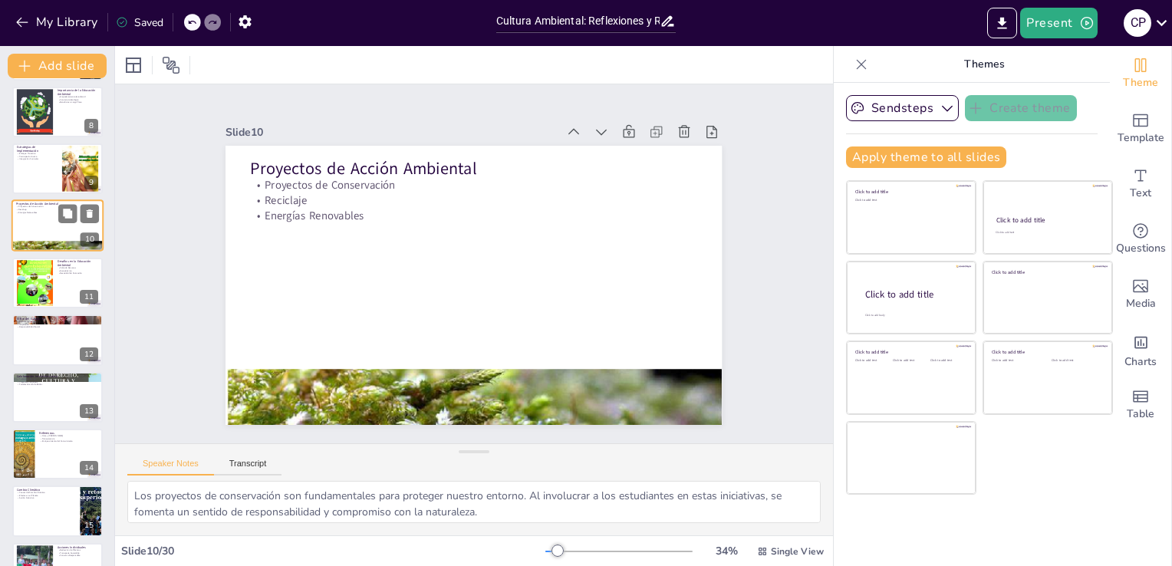
scroll to position [307, 0]
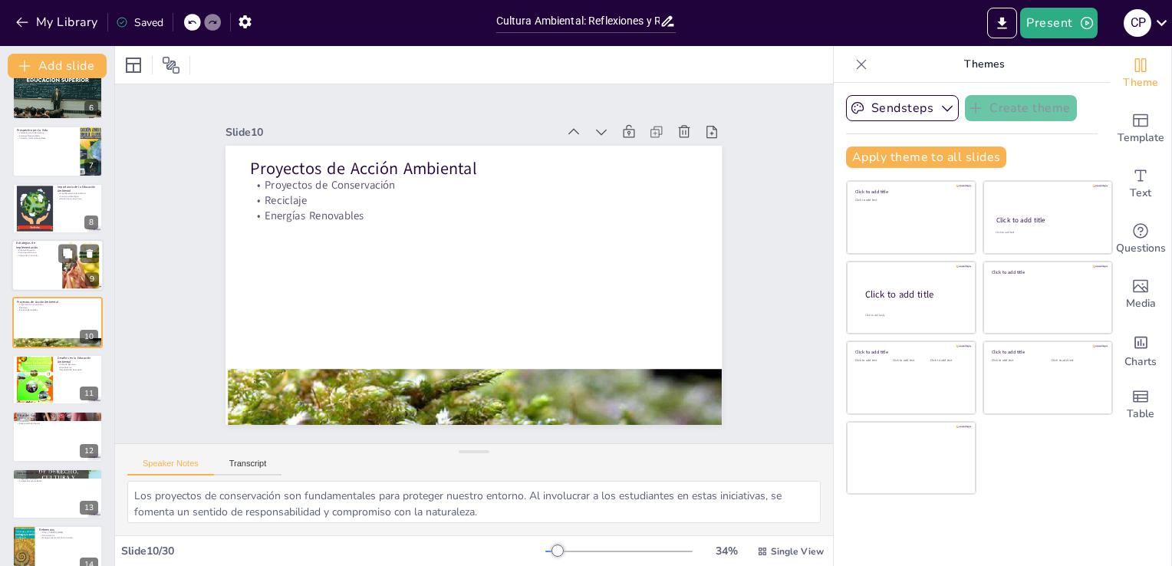
click at [39, 257] on div at bounding box center [58, 265] width 92 height 52
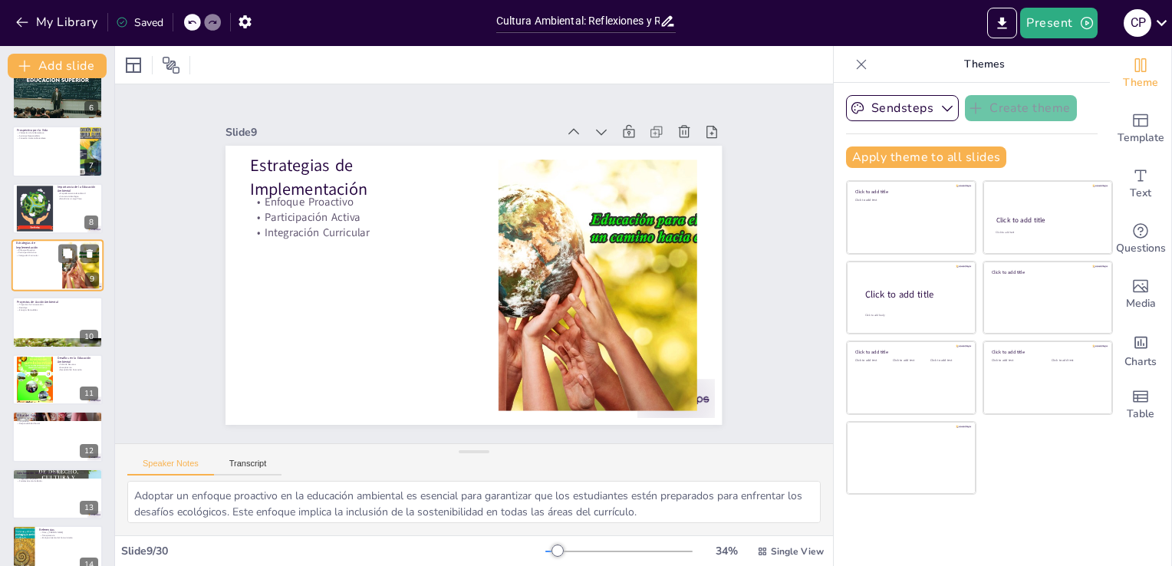
scroll to position [250, 0]
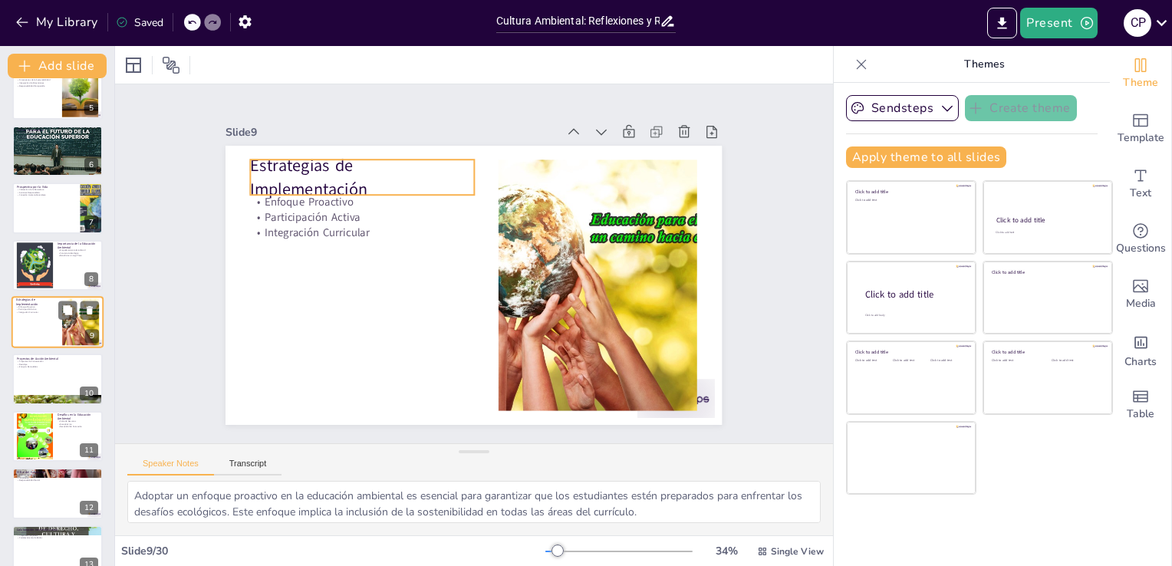
click at [35, 298] on p "Estrategias de Implementación" at bounding box center [36, 302] width 41 height 8
click at [34, 298] on p "Estrategias de Implementación" at bounding box center [36, 302] width 41 height 8
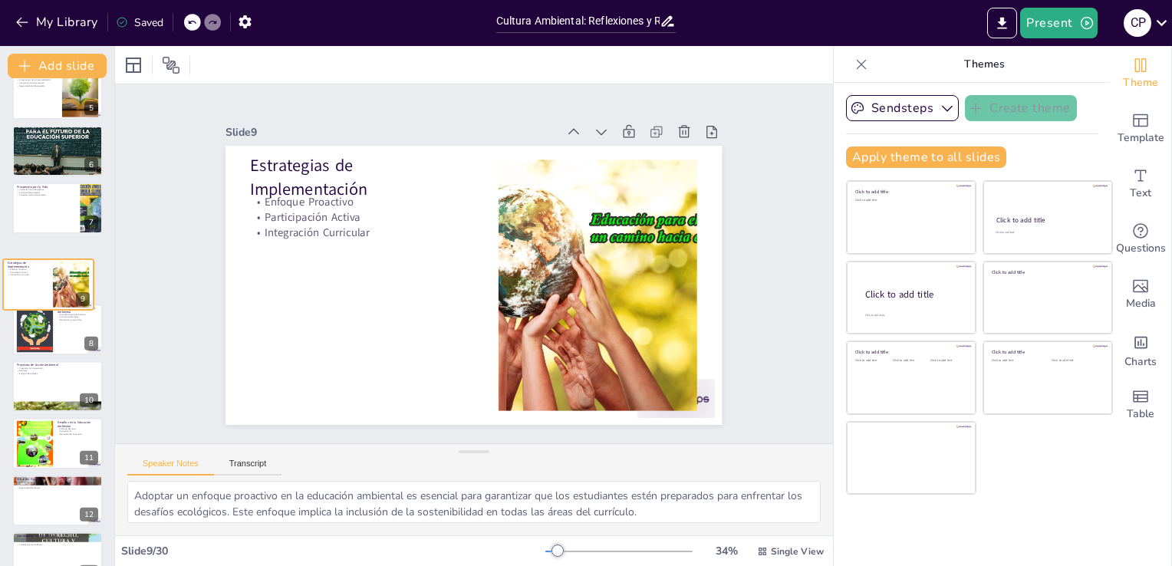
drag, startPoint x: 33, startPoint y: 302, endPoint x: 21, endPoint y: 257, distance: 46.7
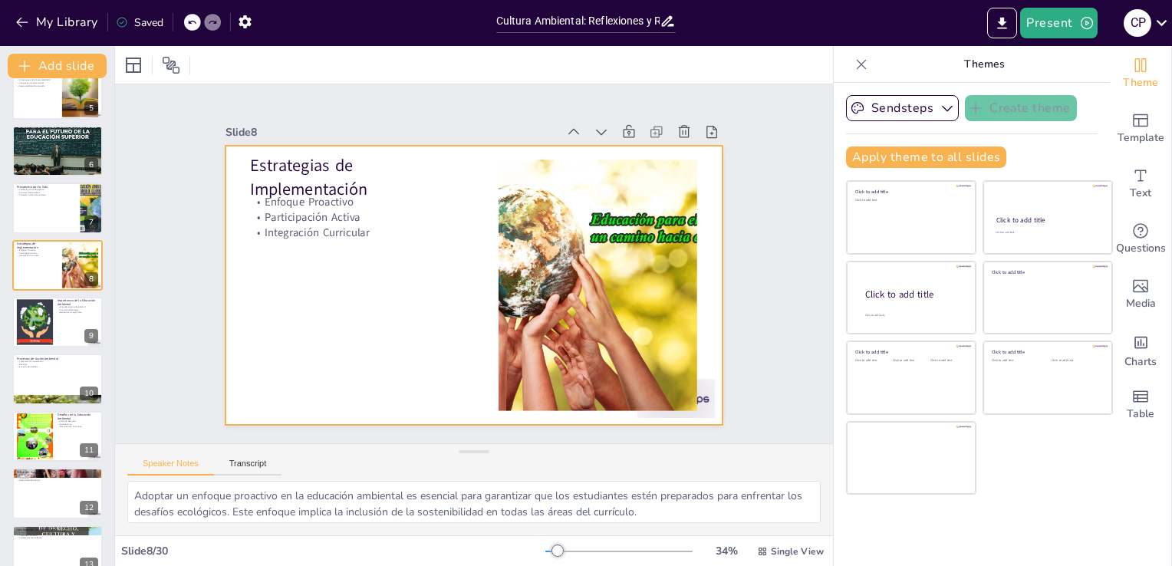
scroll to position [257, 0]
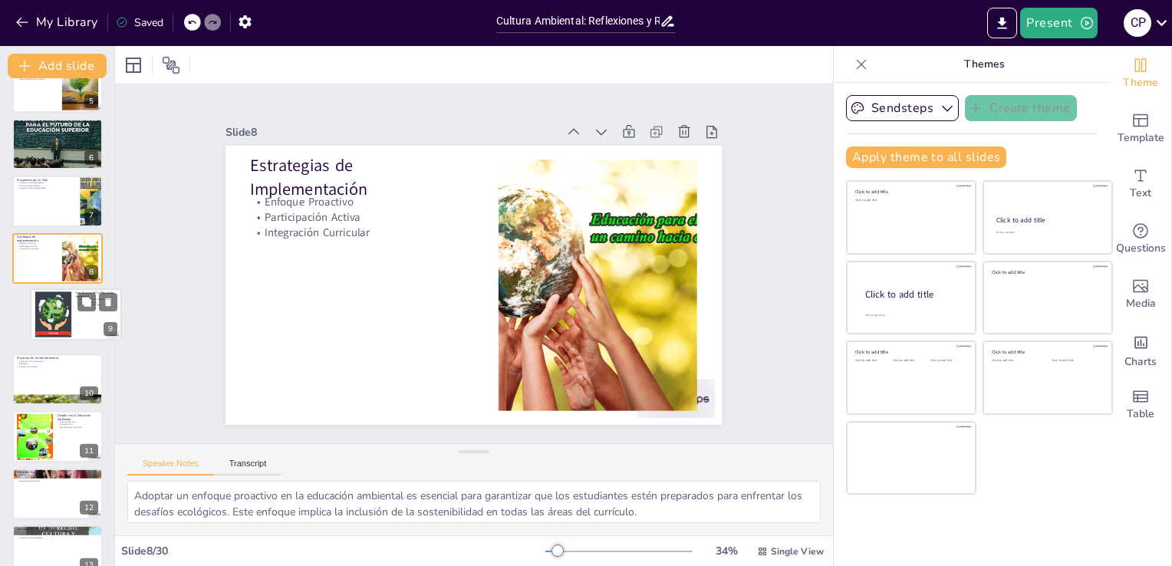
drag, startPoint x: 15, startPoint y: 308, endPoint x: 42, endPoint y: 308, distance: 26.9
click at [42, 308] on div at bounding box center [53, 314] width 69 height 46
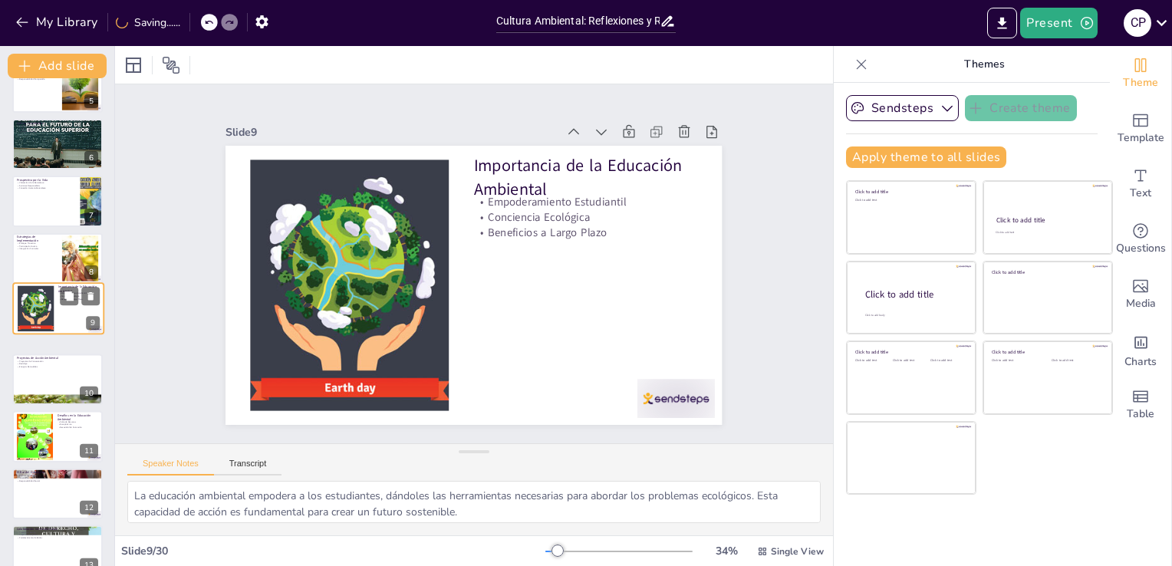
scroll to position [249, 0]
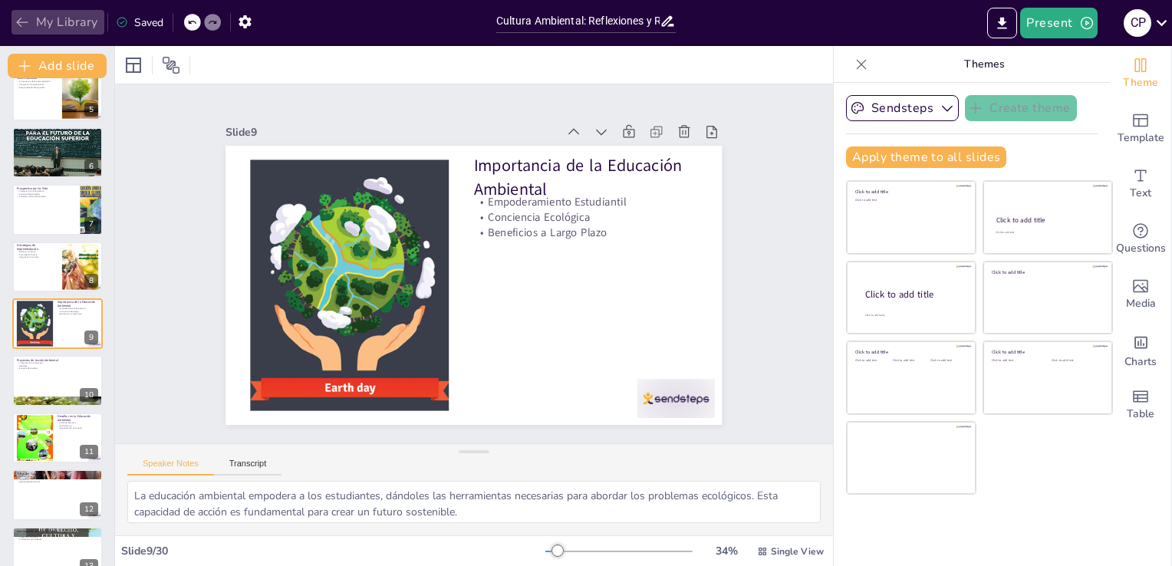
click at [15, 18] on icon "button" at bounding box center [22, 22] width 15 height 15
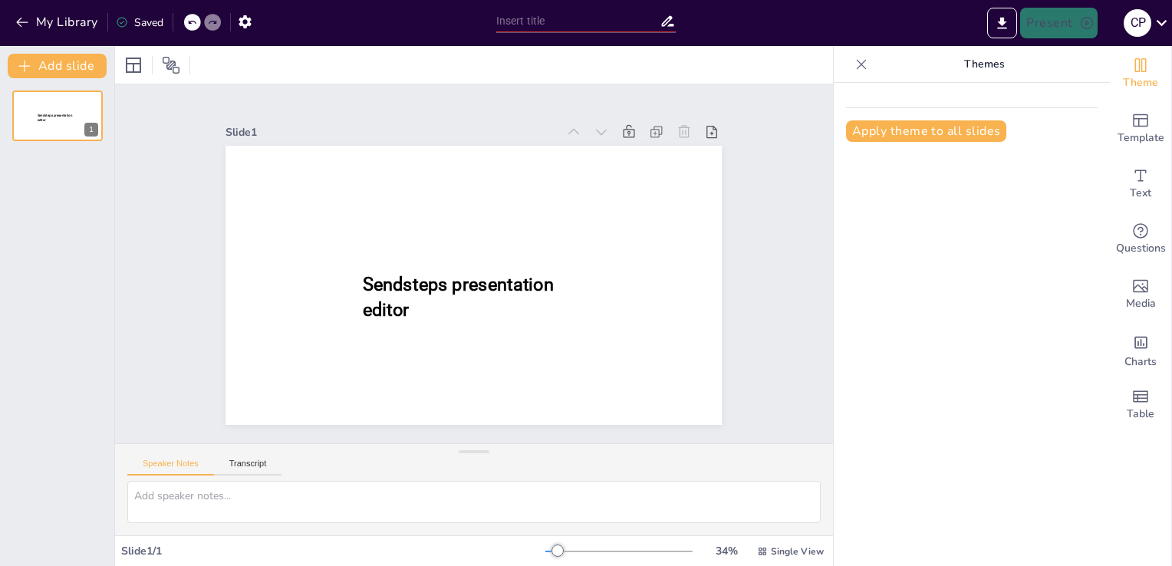
type input "New Sendsteps"
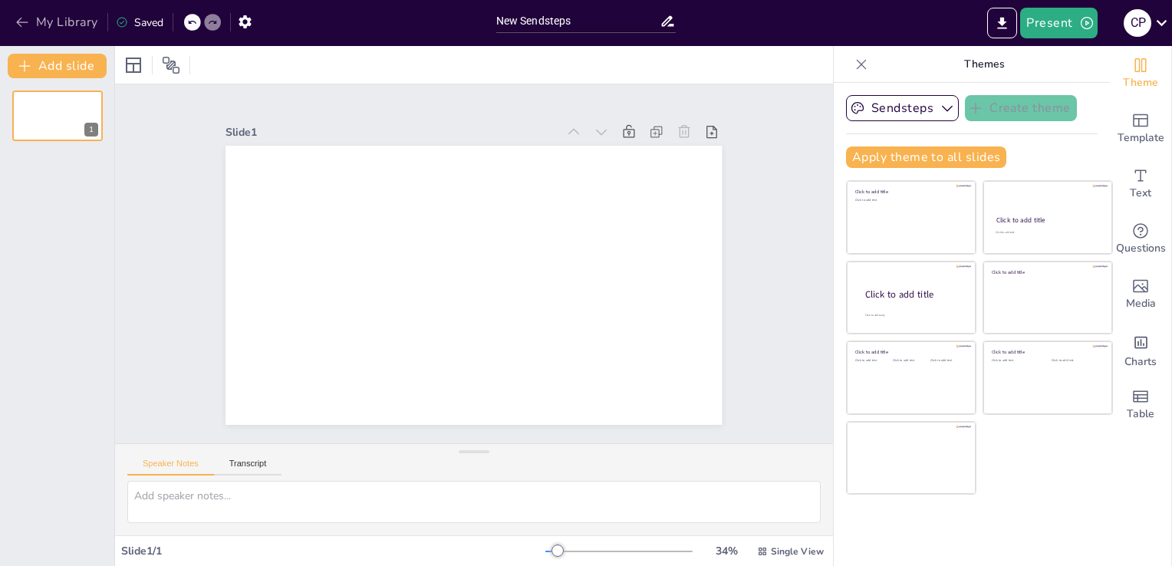
click at [17, 18] on icon "button" at bounding box center [22, 22] width 15 height 15
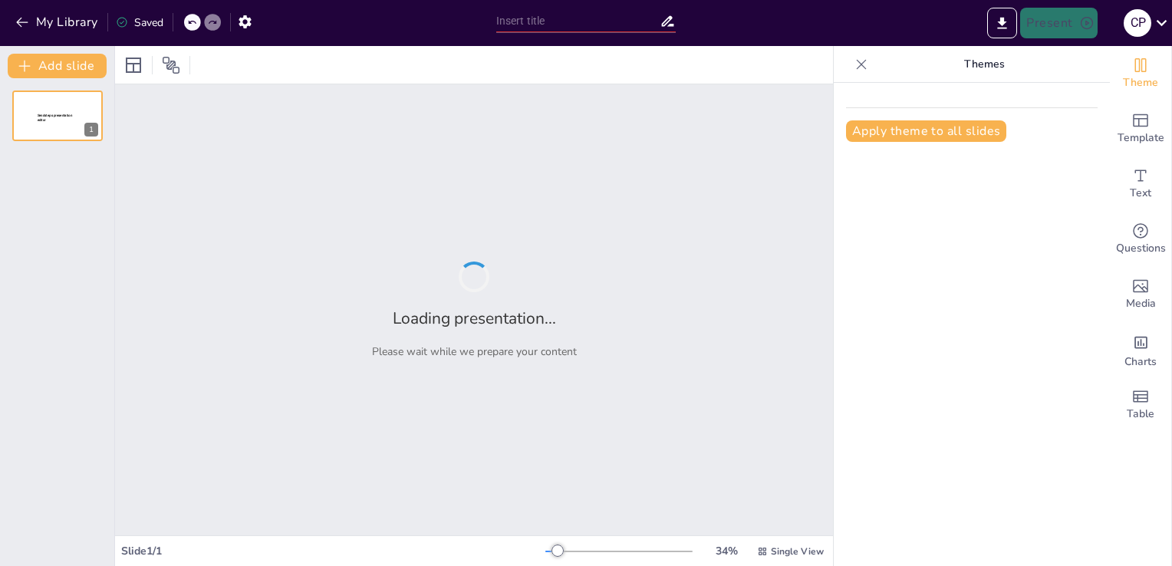
type input "New Sendsteps"
type input "Cultura Ambiental: Reflexiones y Retos en la Educación Superior"
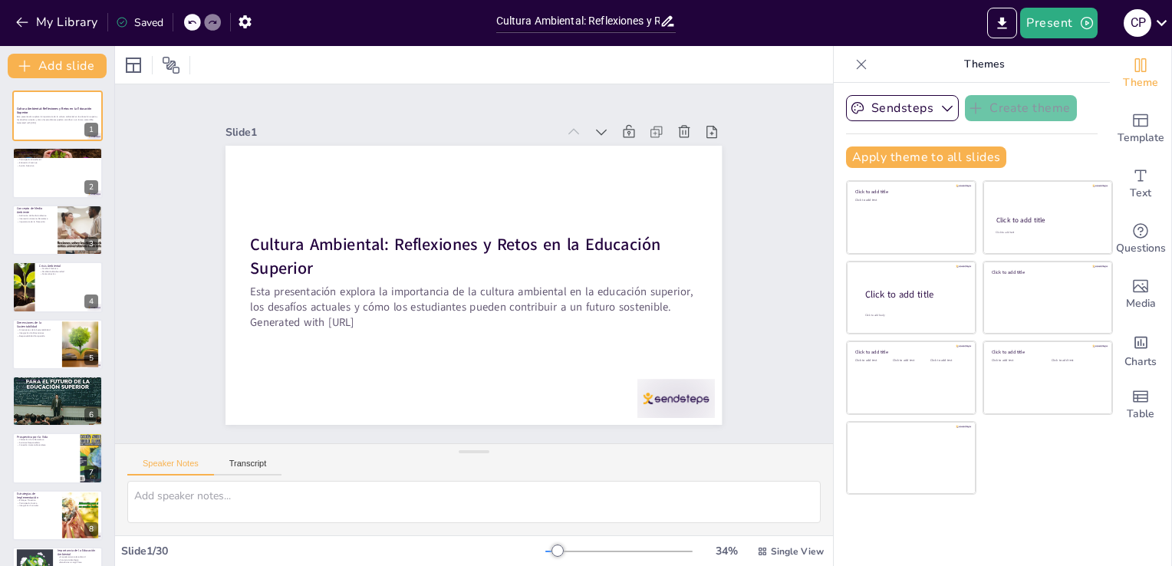
checkbox input "true"
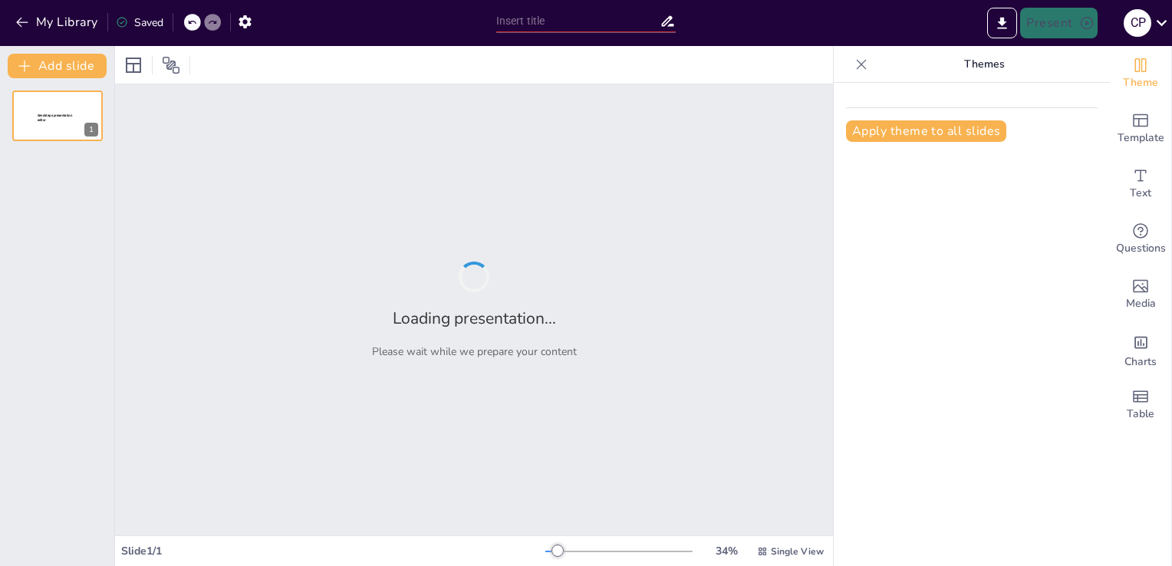
type input "CULTURA AMBIENTAL"
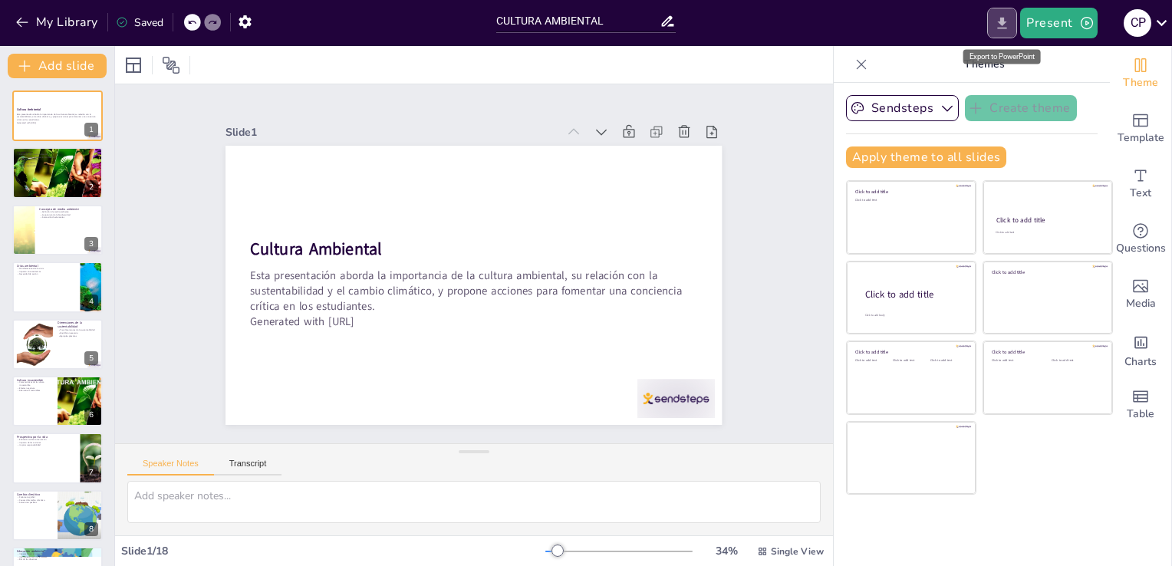
click at [1010, 17] on icon "Export to PowerPoint" at bounding box center [1002, 23] width 16 height 16
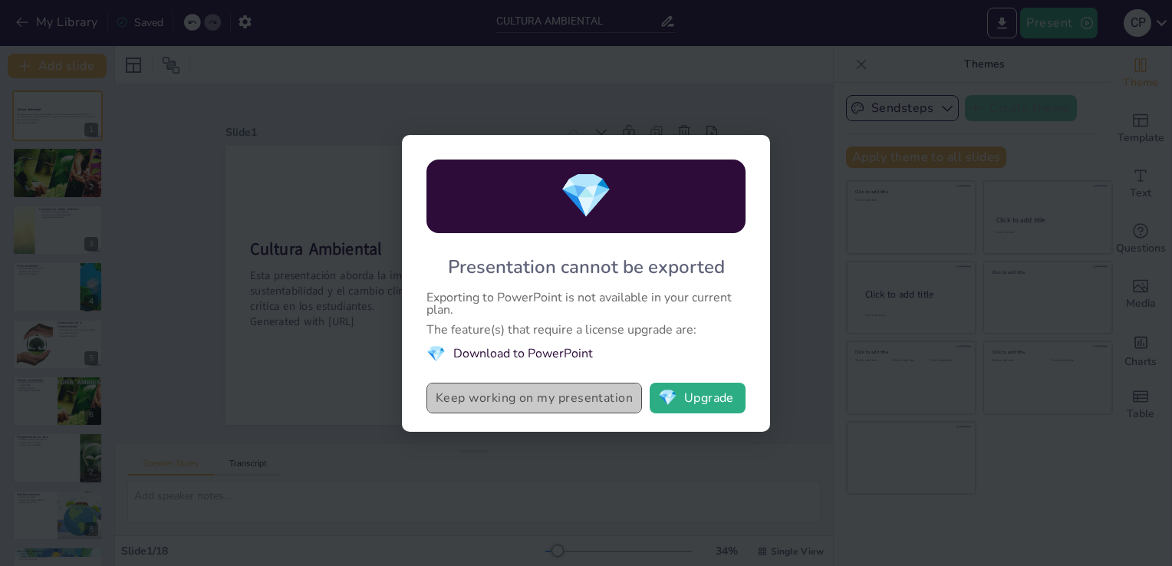
click at [608, 399] on button "Keep working on my presentation" at bounding box center [534, 398] width 216 height 31
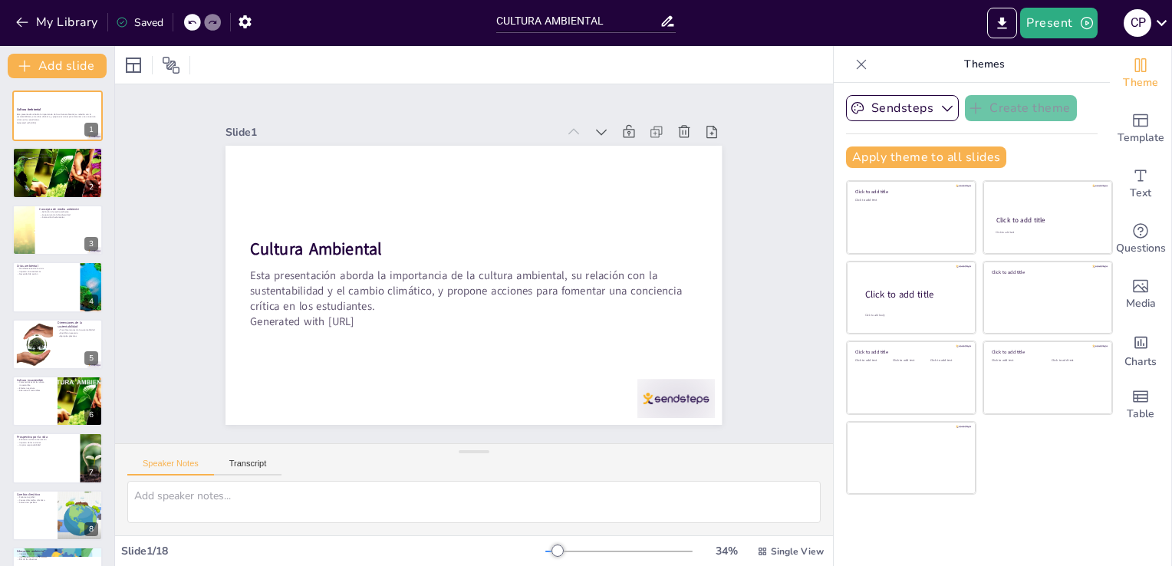
checkbox input "true"
